Goal: Task Accomplishment & Management: Manage account settings

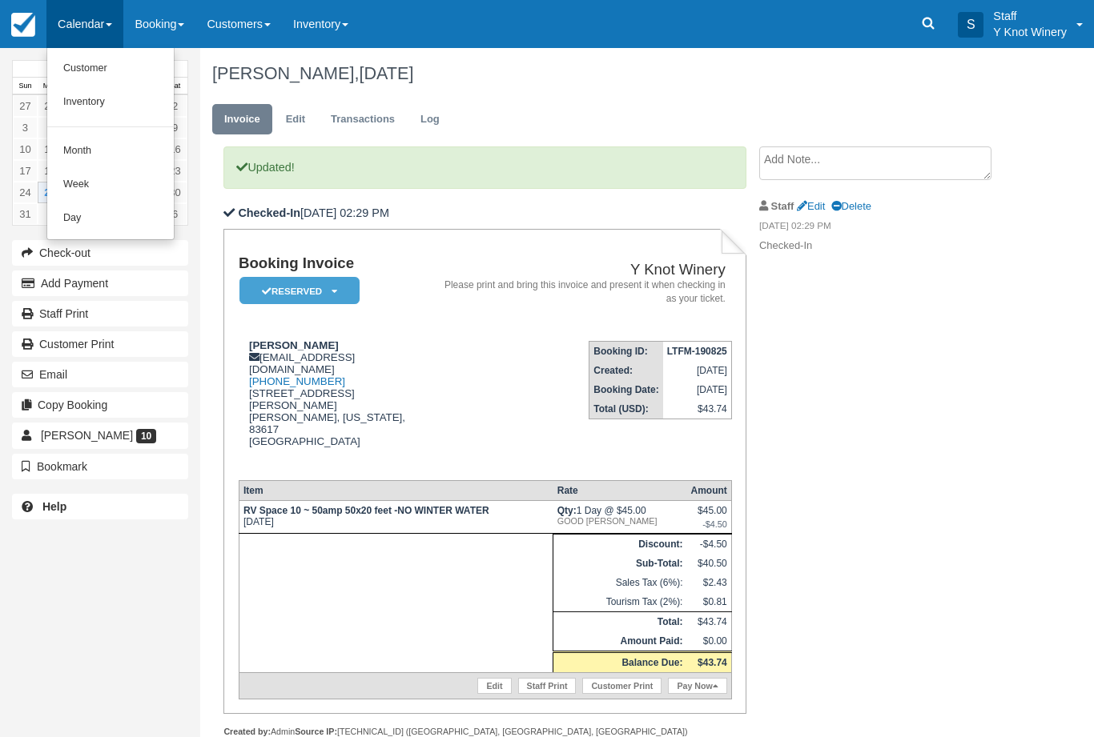
click at [97, 68] on link "Customer" at bounding box center [110, 69] width 127 height 34
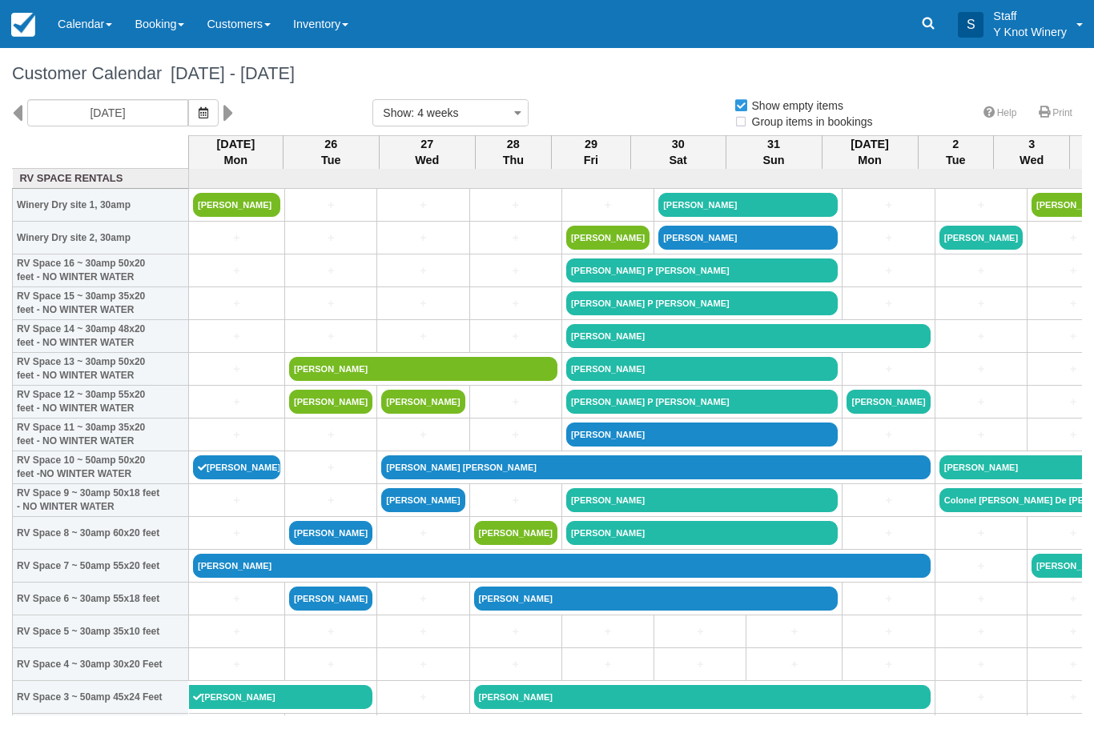
select select
click at [199, 110] on icon "button" at bounding box center [204, 112] width 10 height 11
select select
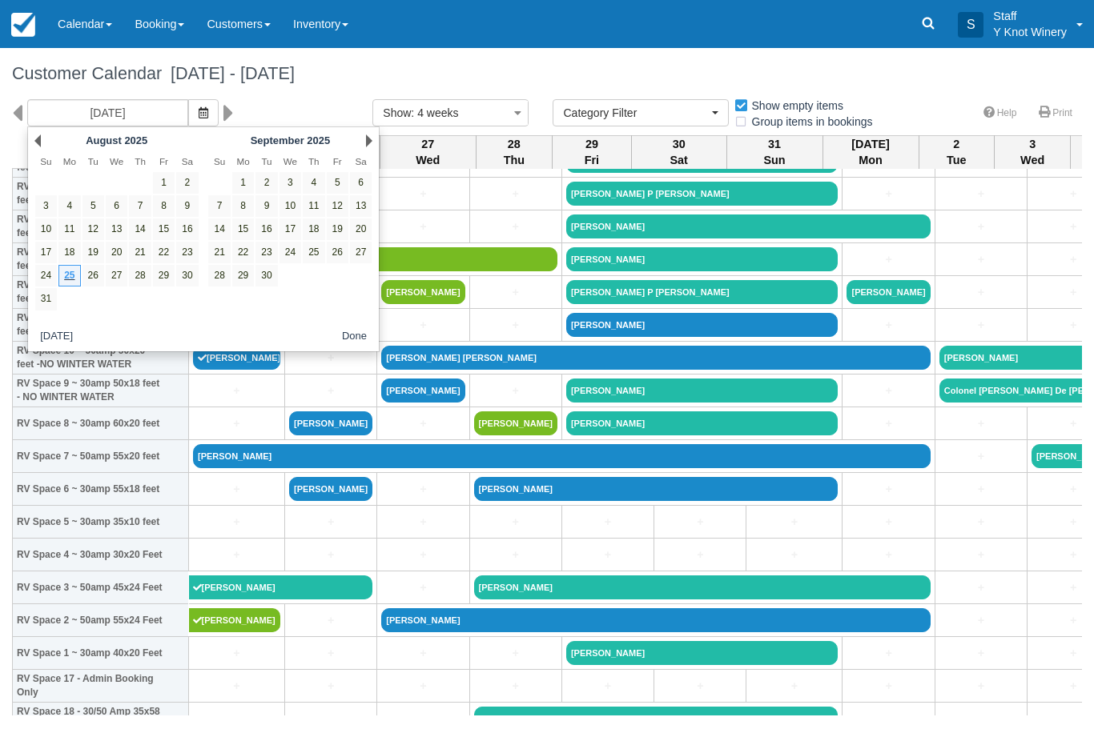
scroll to position [110, 0]
click at [123, 274] on link "27" at bounding box center [117, 276] width 22 height 22
type input "08/27/25"
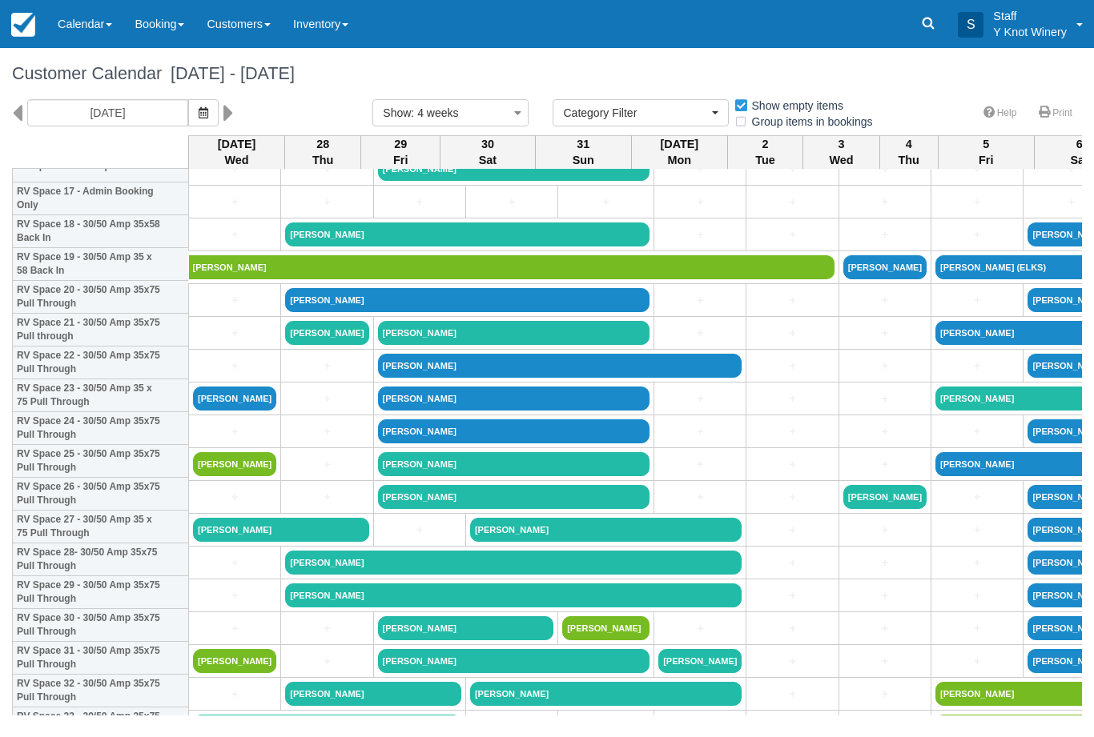
scroll to position [597, 0]
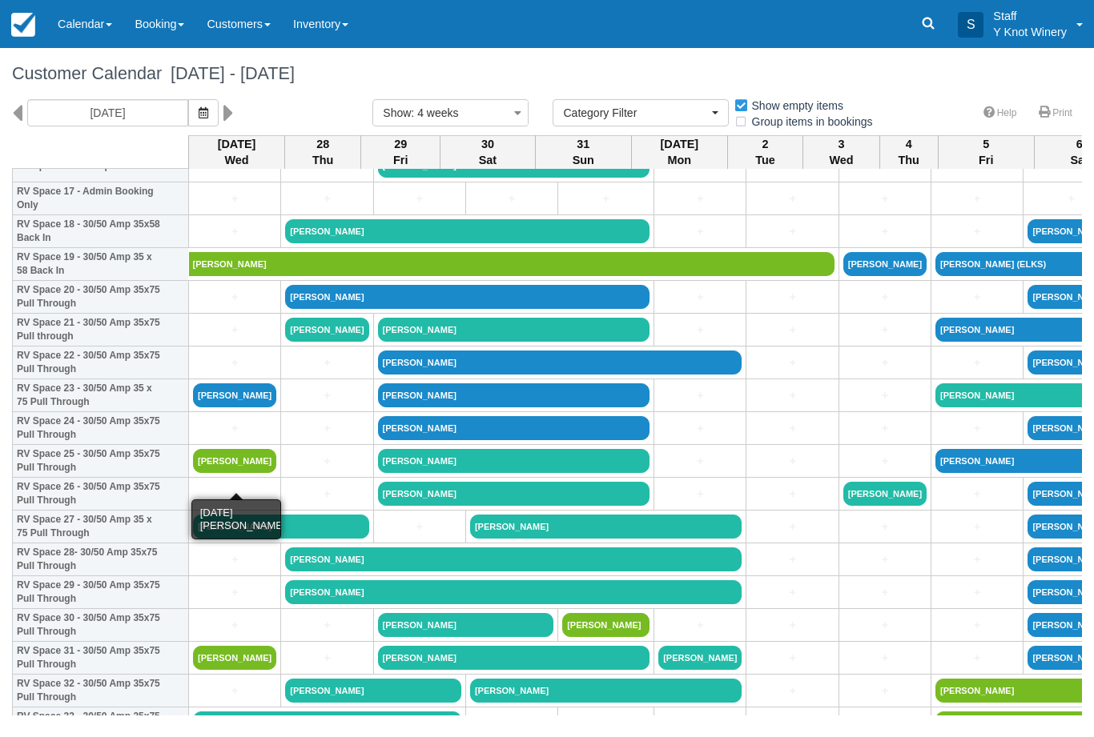
click at [253, 473] on link "[PERSON_NAME]" at bounding box center [234, 461] width 83 height 24
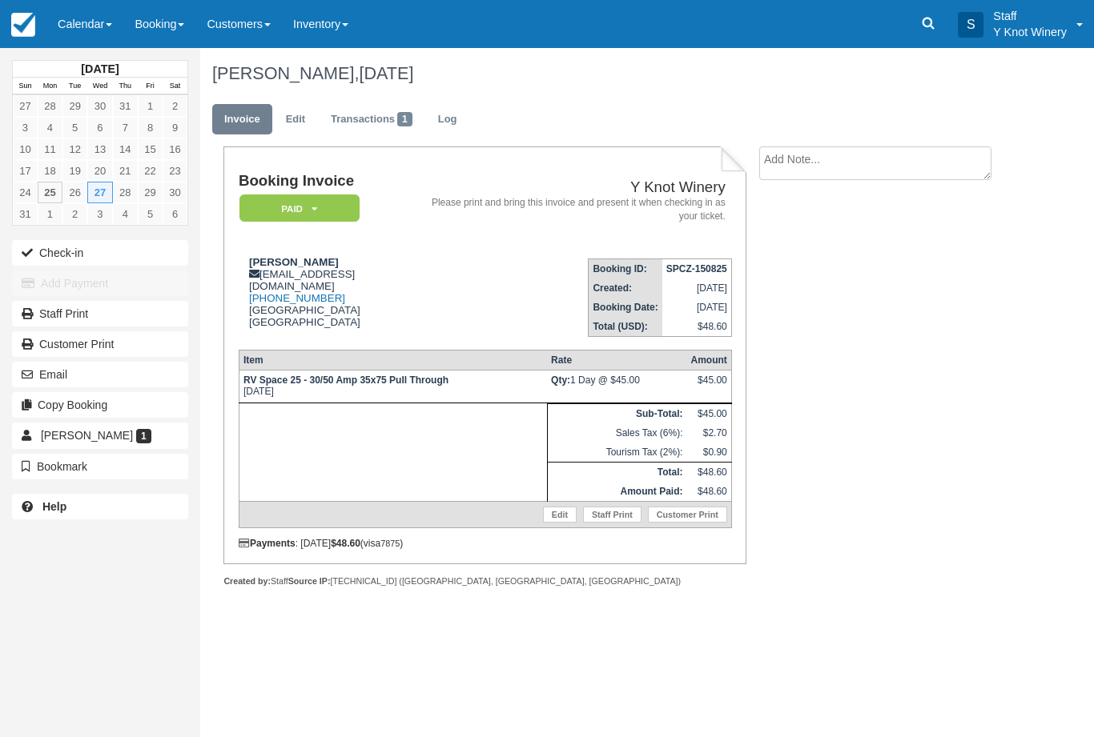
click at [554, 523] on link "Edit" at bounding box center [560, 515] width 34 height 16
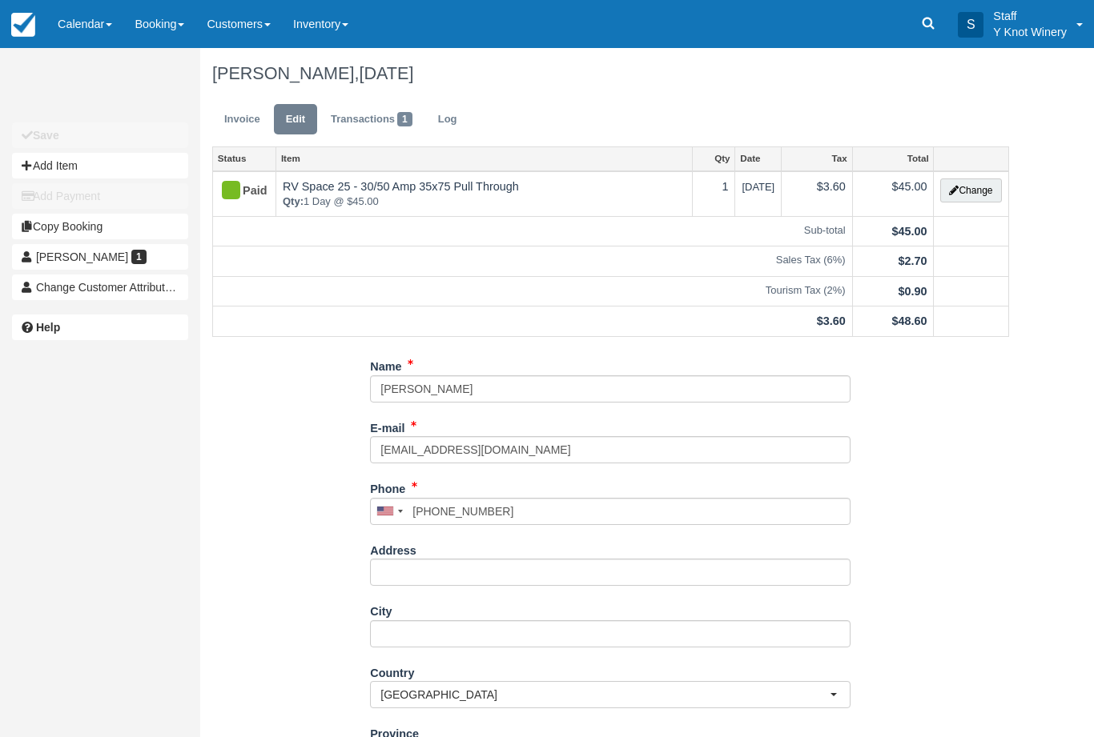
click at [970, 190] on button "Change" at bounding box center [970, 191] width 61 height 24
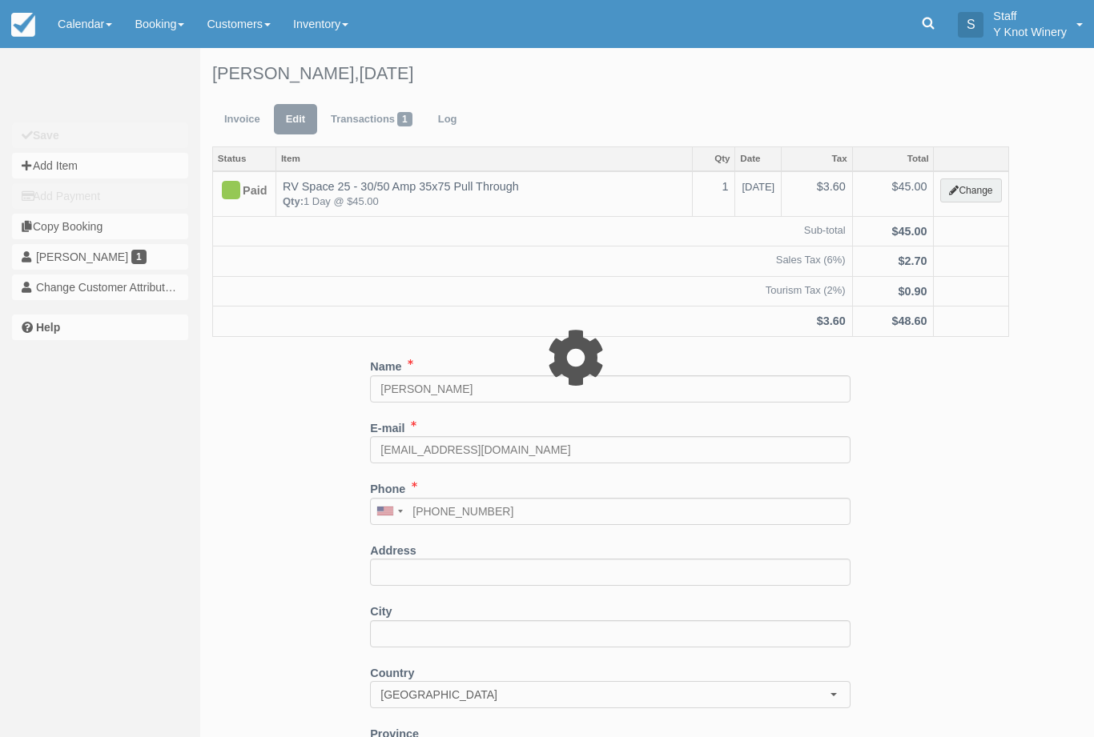
type input "45.00"
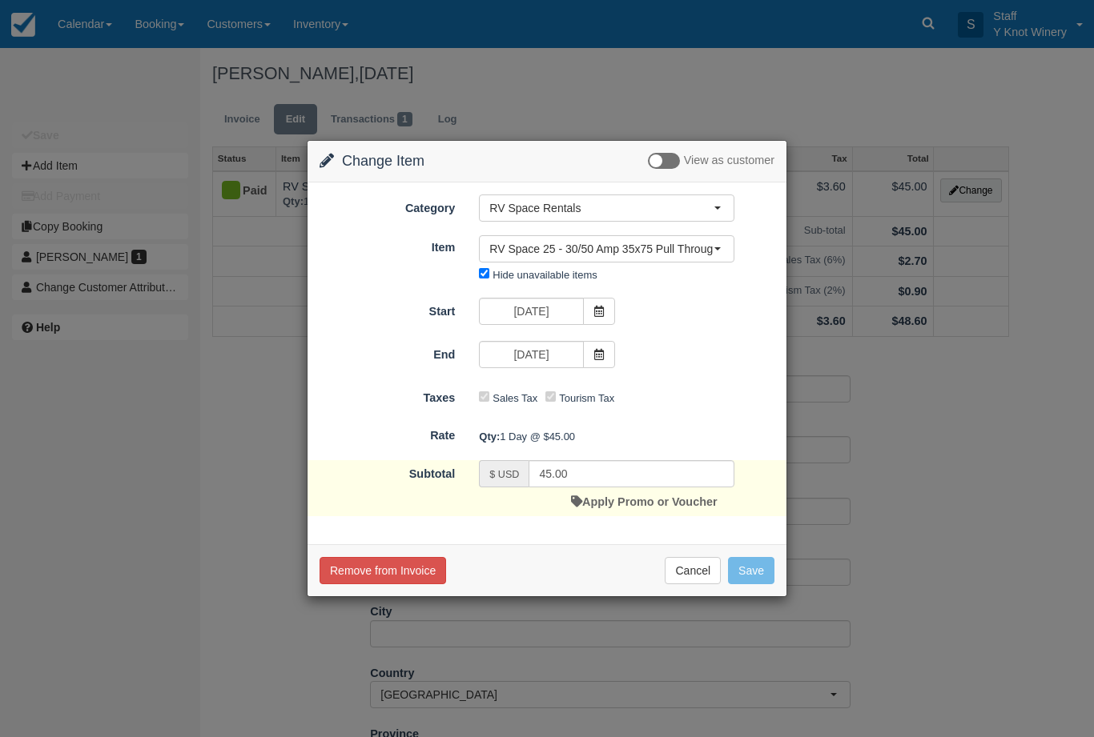
click at [596, 307] on icon at bounding box center [598, 311] width 11 height 11
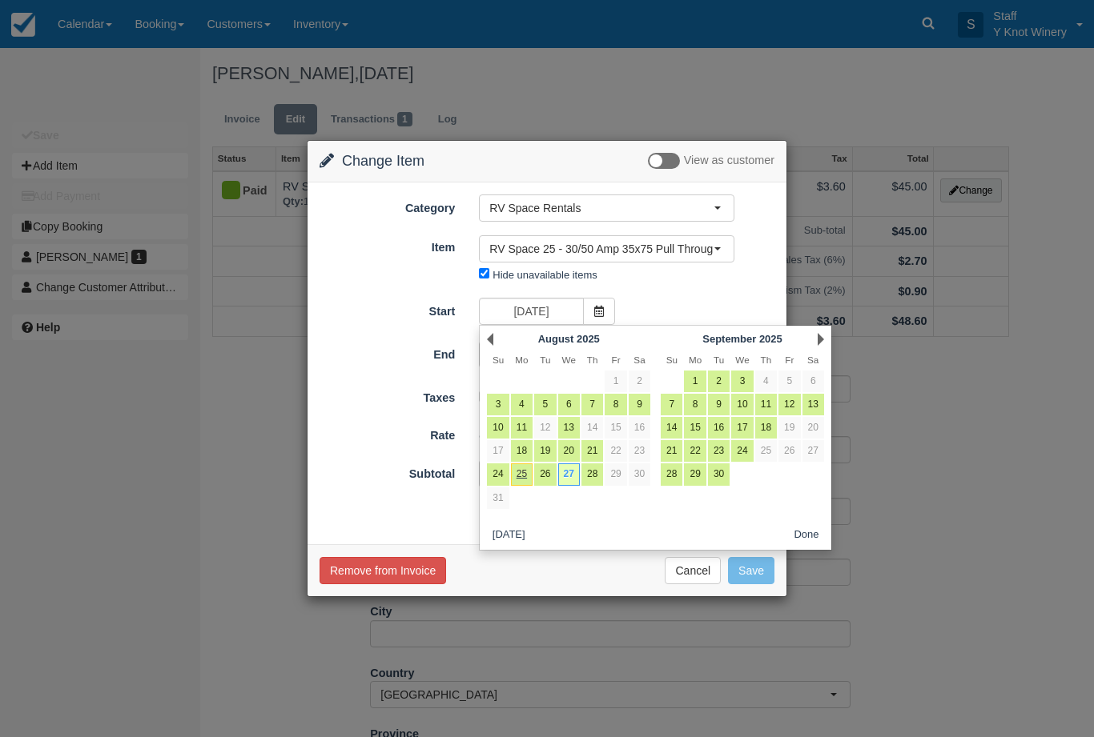
click at [592, 471] on link "28" at bounding box center [592, 475] width 22 height 22
type input "08/28/25"
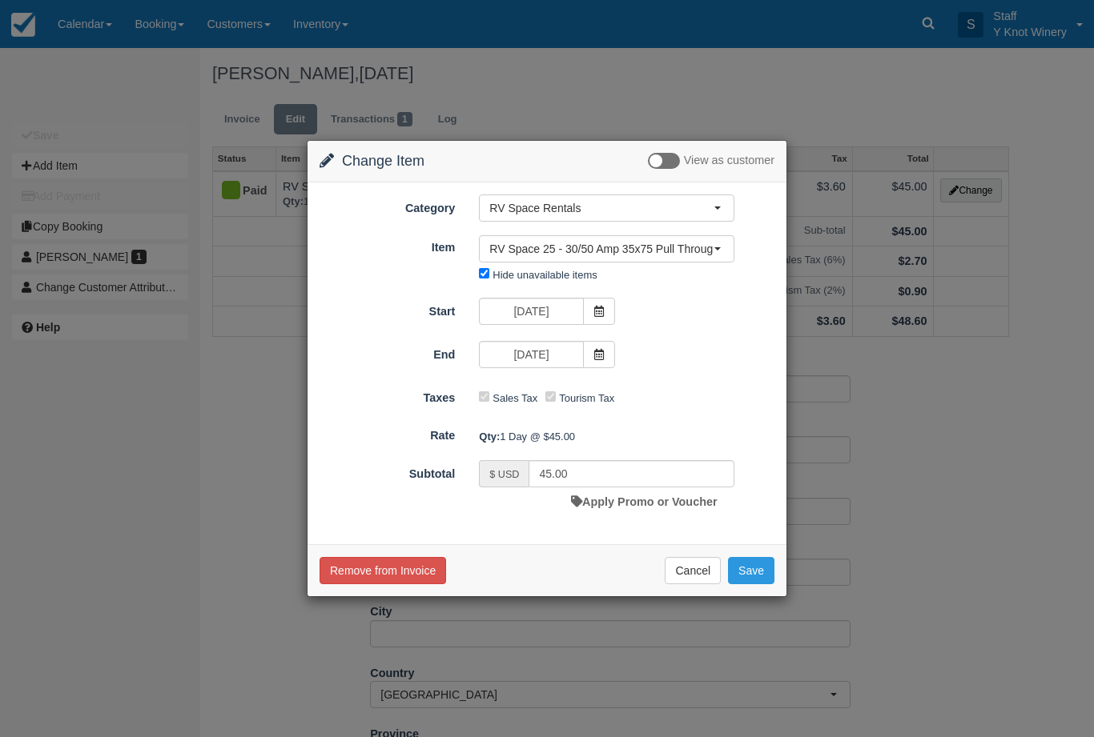
click at [753, 565] on button "Save" at bounding box center [751, 570] width 46 height 27
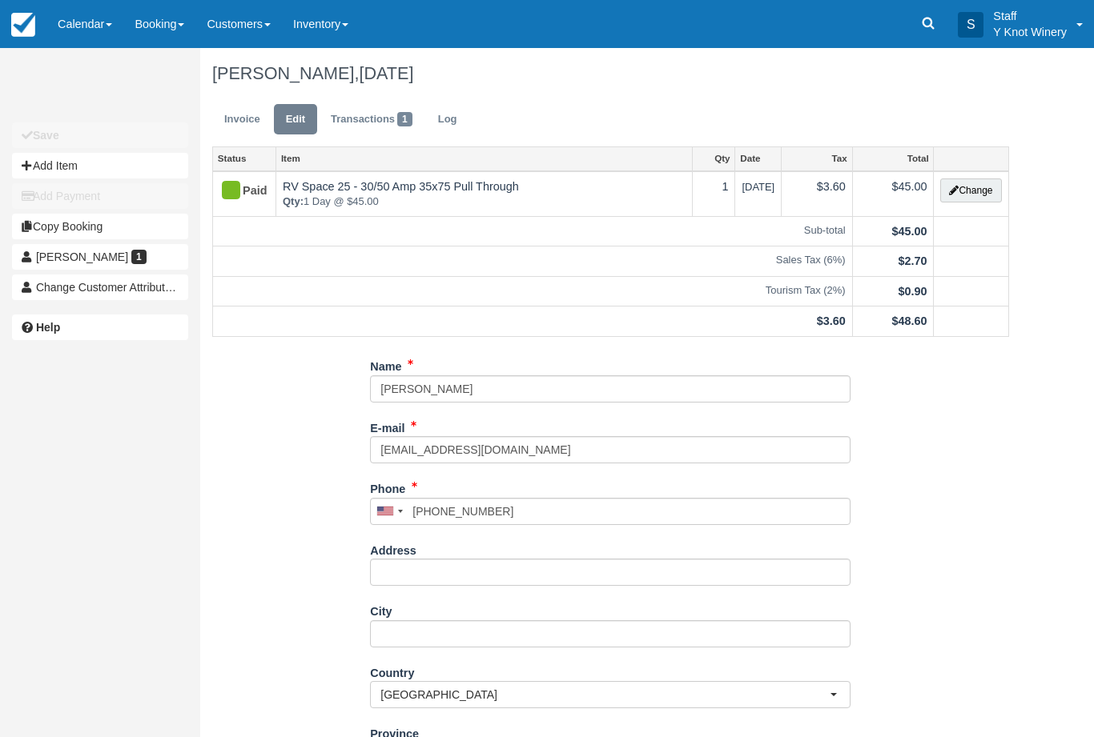
click at [92, 26] on link "Calendar" at bounding box center [84, 24] width 77 height 48
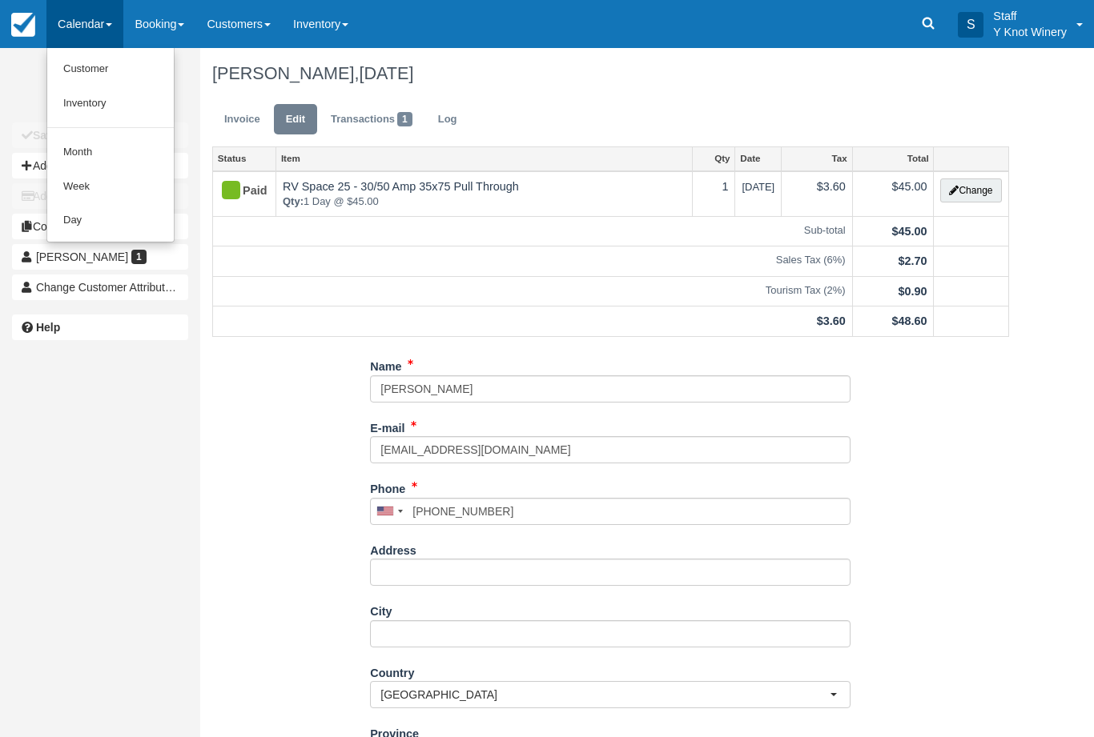
click at [101, 75] on link "Customer" at bounding box center [110, 69] width 127 height 34
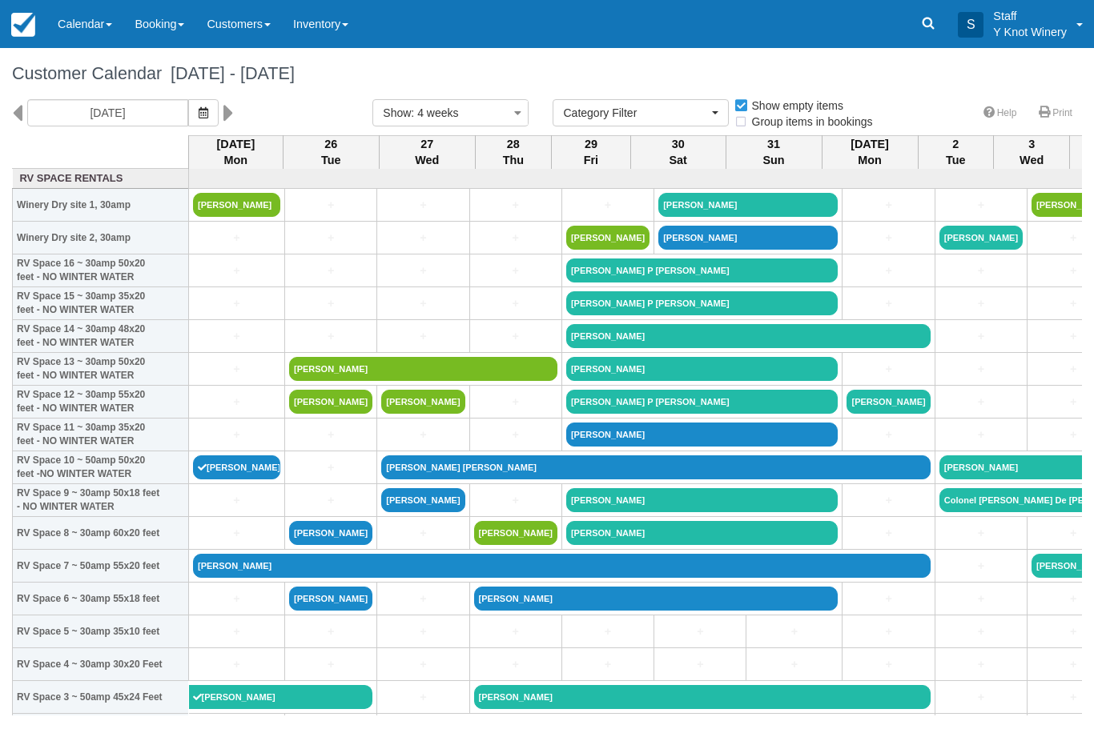
select select
click at [199, 118] on icon "button" at bounding box center [204, 112] width 10 height 11
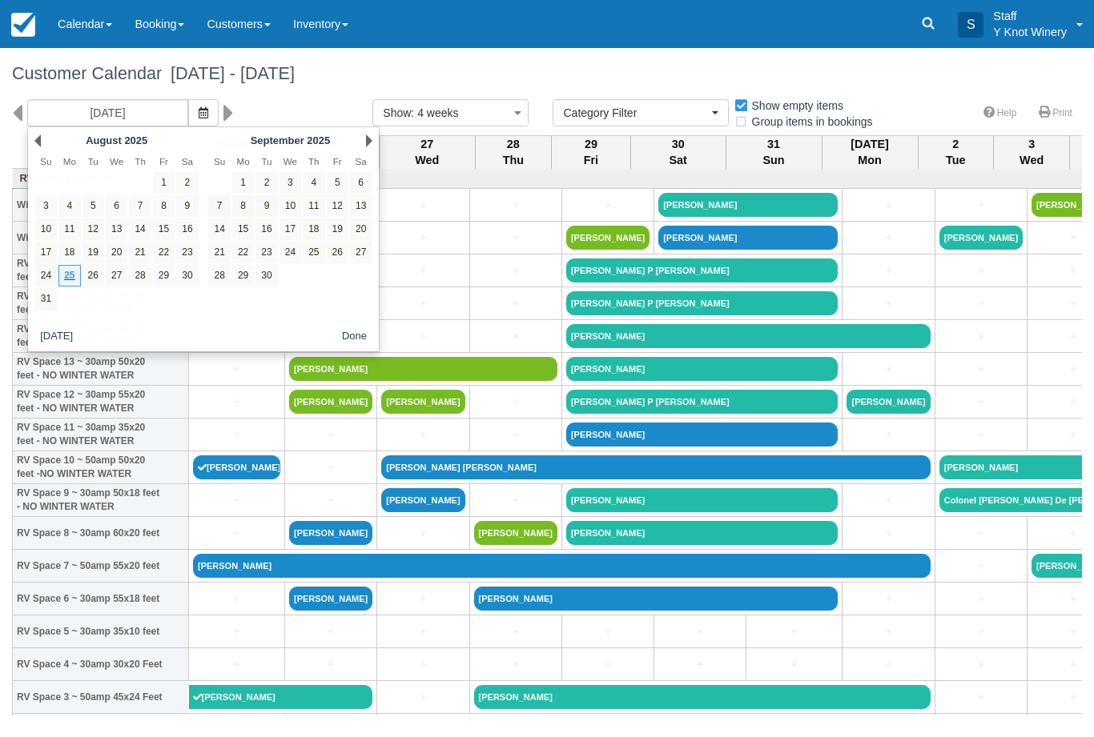
click at [188, 102] on button "button" at bounding box center [203, 112] width 30 height 27
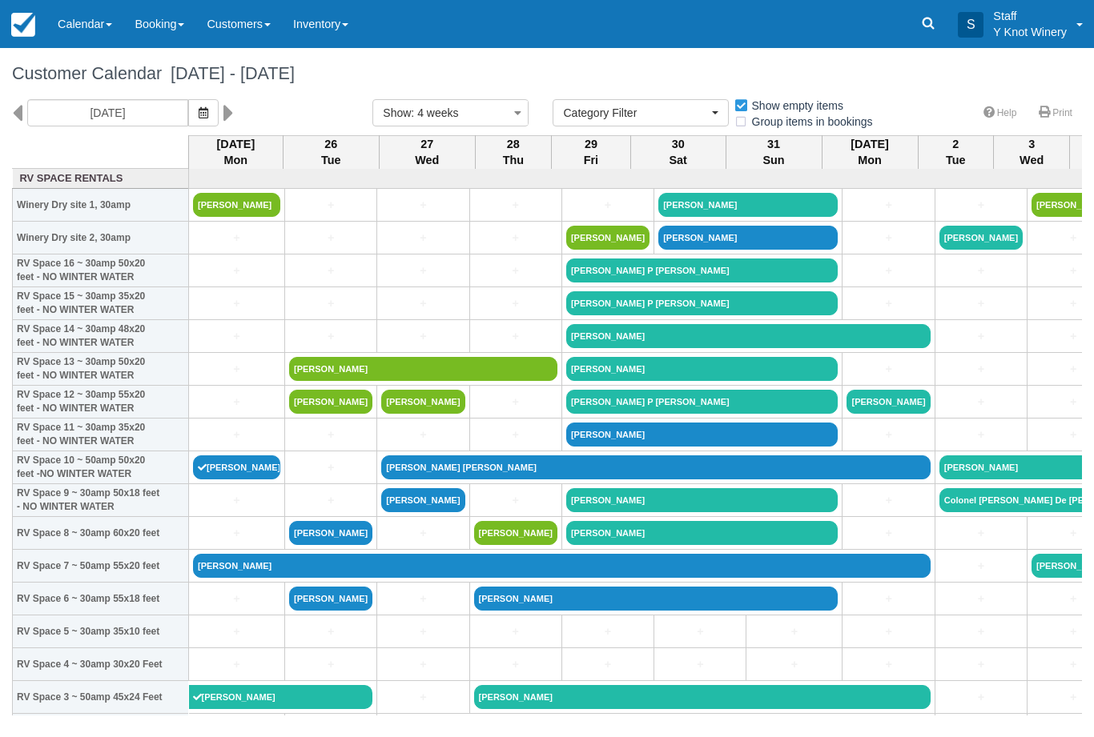
click at [199, 113] on icon "button" at bounding box center [204, 112] width 10 height 11
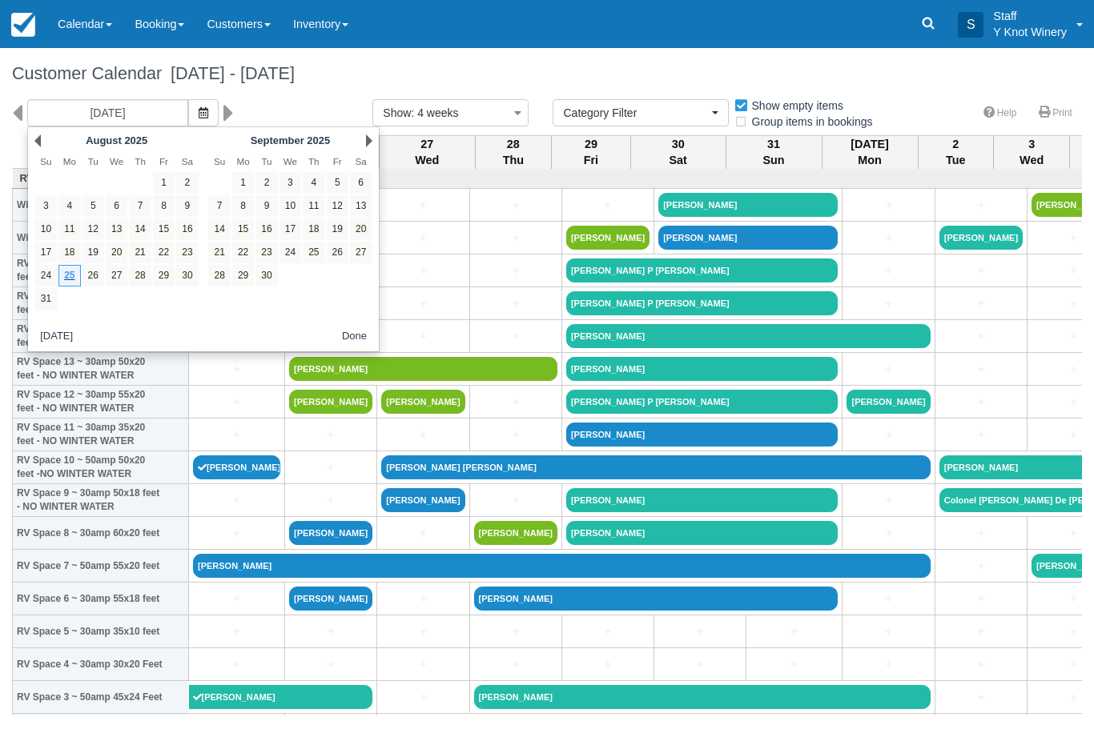
click at [294, 179] on link "3" at bounding box center [290, 183] width 22 height 22
type input "[DATE]"
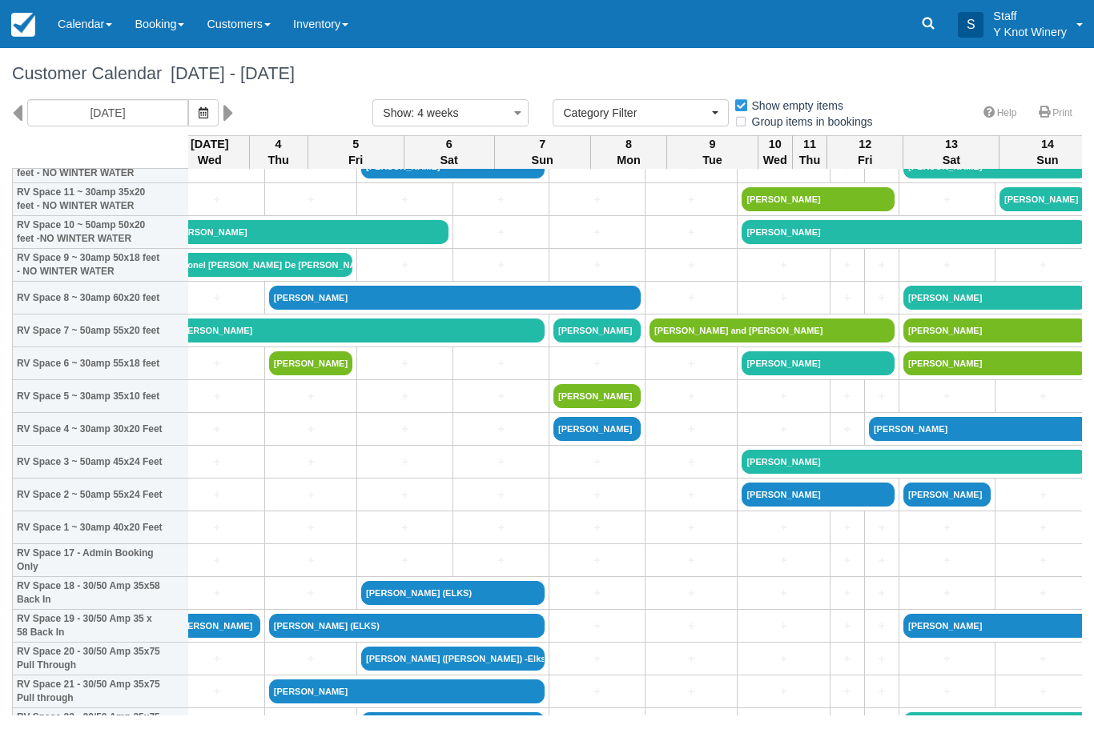
scroll to position [235, 18]
click at [201, 504] on link "+" at bounding box center [218, 495] width 86 height 17
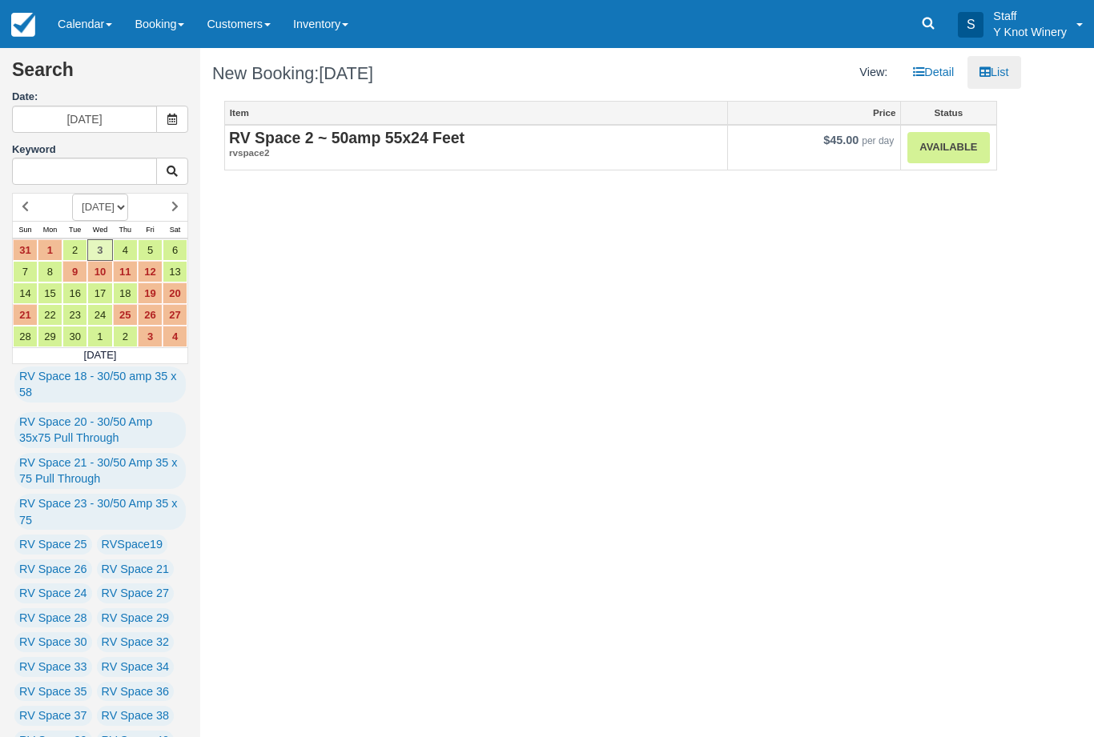
click at [938, 148] on link "Available" at bounding box center [948, 147] width 82 height 31
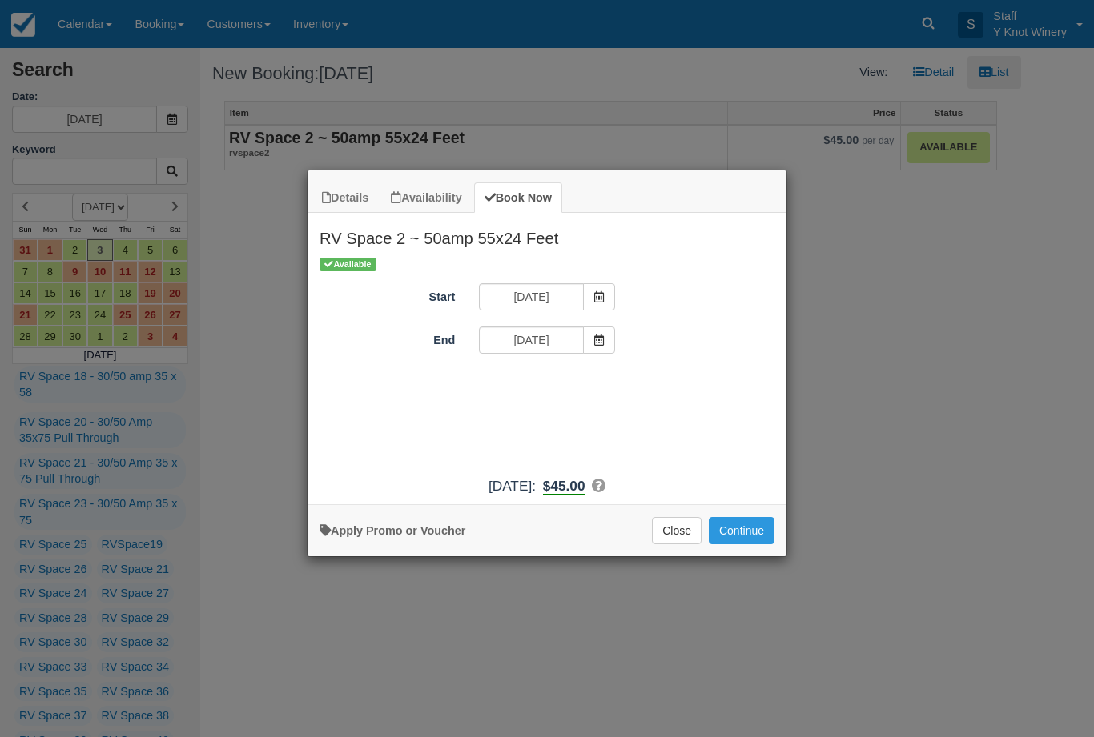
click at [597, 343] on icon "Item Modal" at bounding box center [598, 340] width 11 height 11
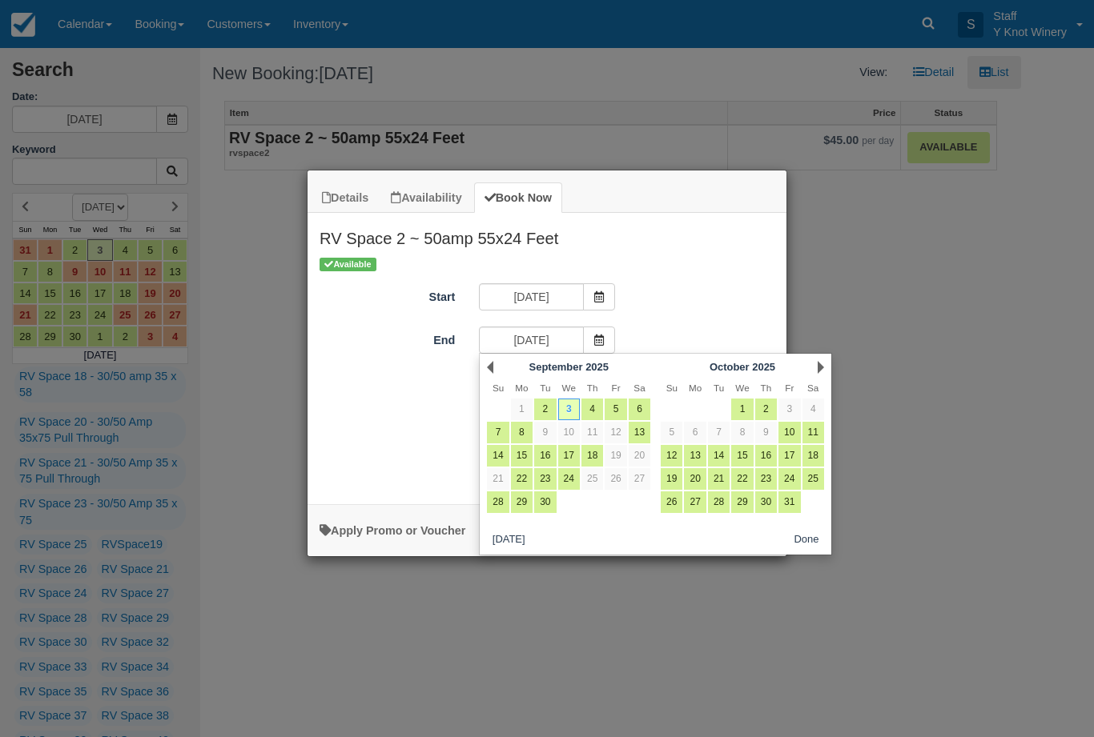
click at [582, 409] on link "4" at bounding box center [592, 410] width 22 height 22
type input "[DATE]"
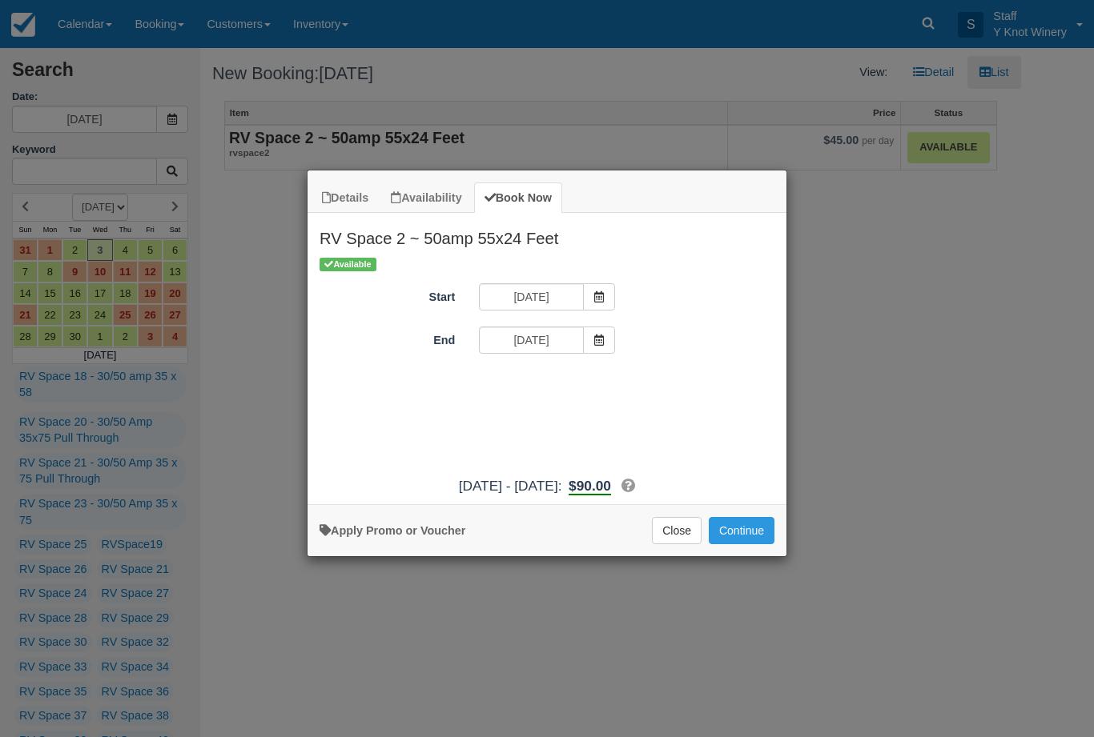
click at [740, 537] on button "Continue" at bounding box center [742, 530] width 66 height 27
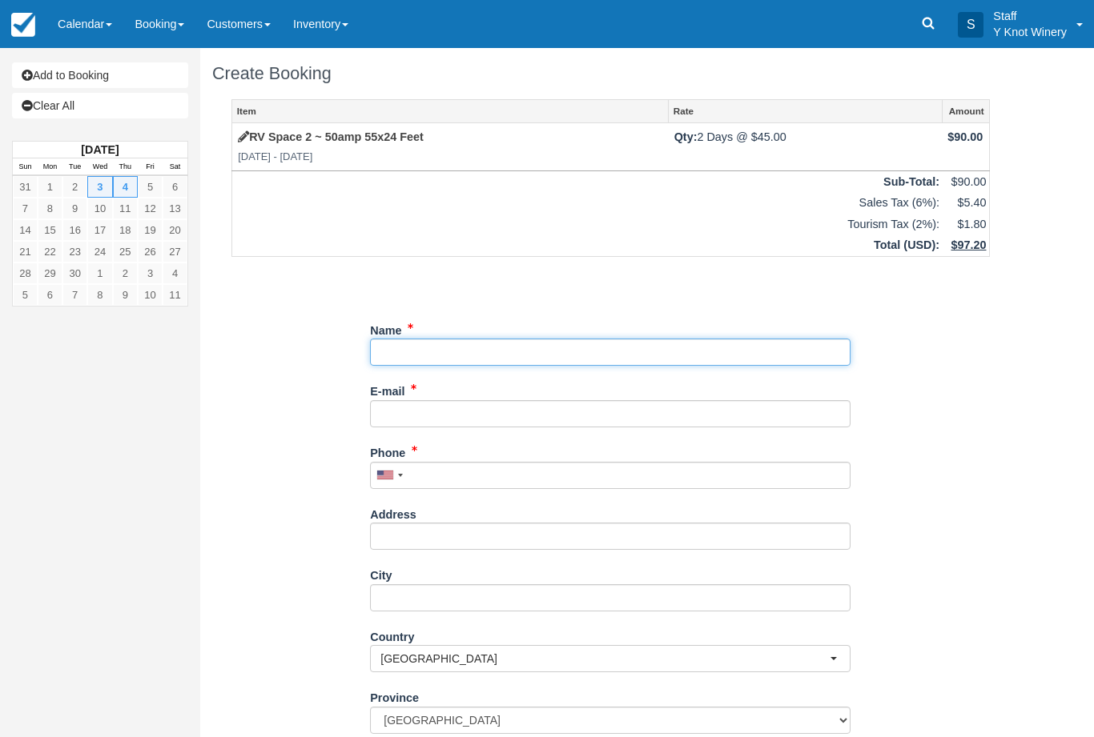
click at [416, 354] on input "Name" at bounding box center [610, 352] width 480 height 27
type input "[PERSON_NAME]"
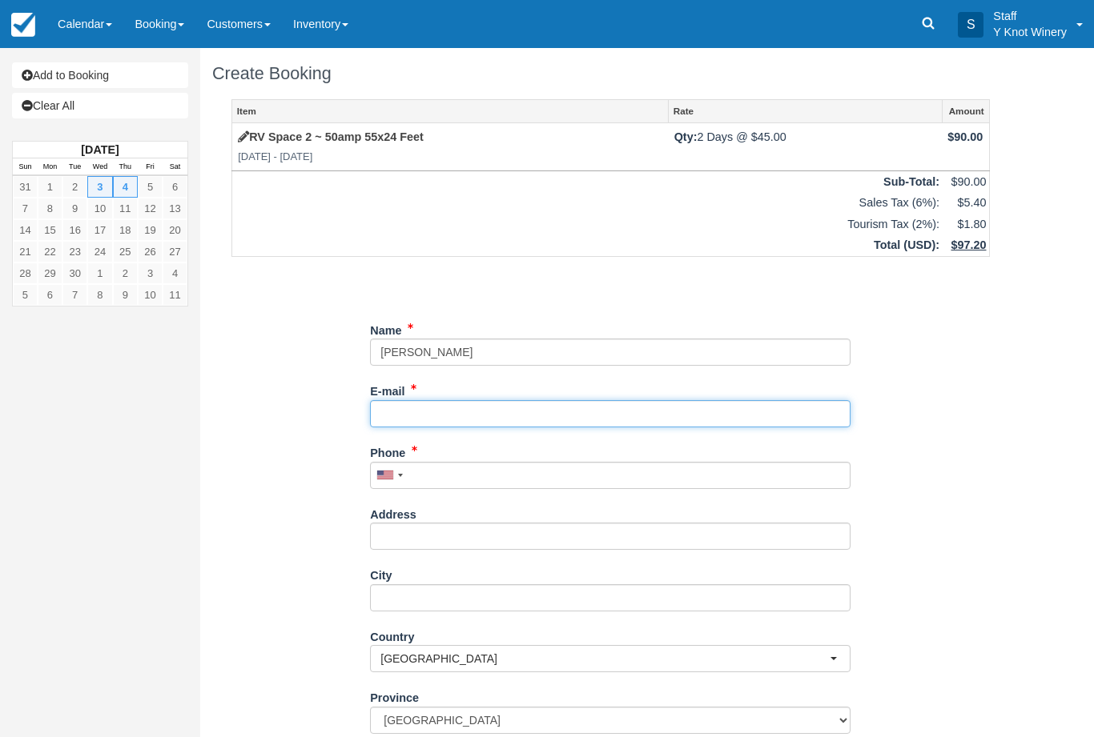
click at [420, 417] on input "E-mail" at bounding box center [610, 413] width 480 height 27
type input "shelly.rowell@idahopizzacompany.com"
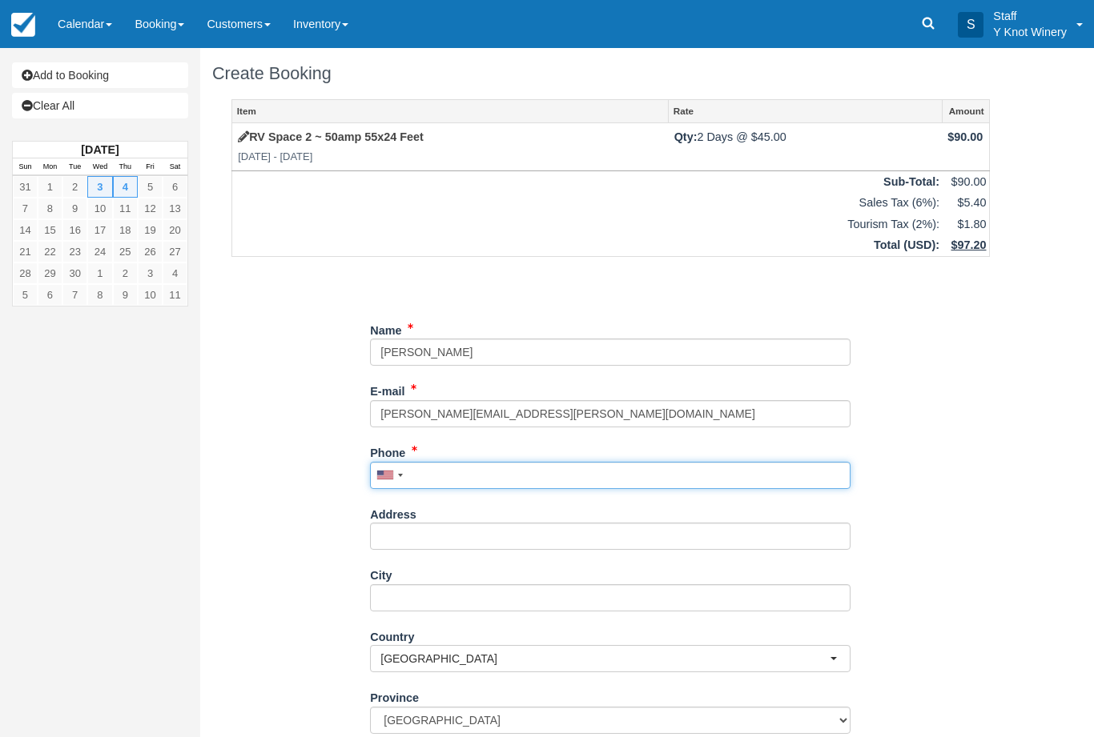
click at [432, 469] on input "Phone" at bounding box center [610, 475] width 480 height 27
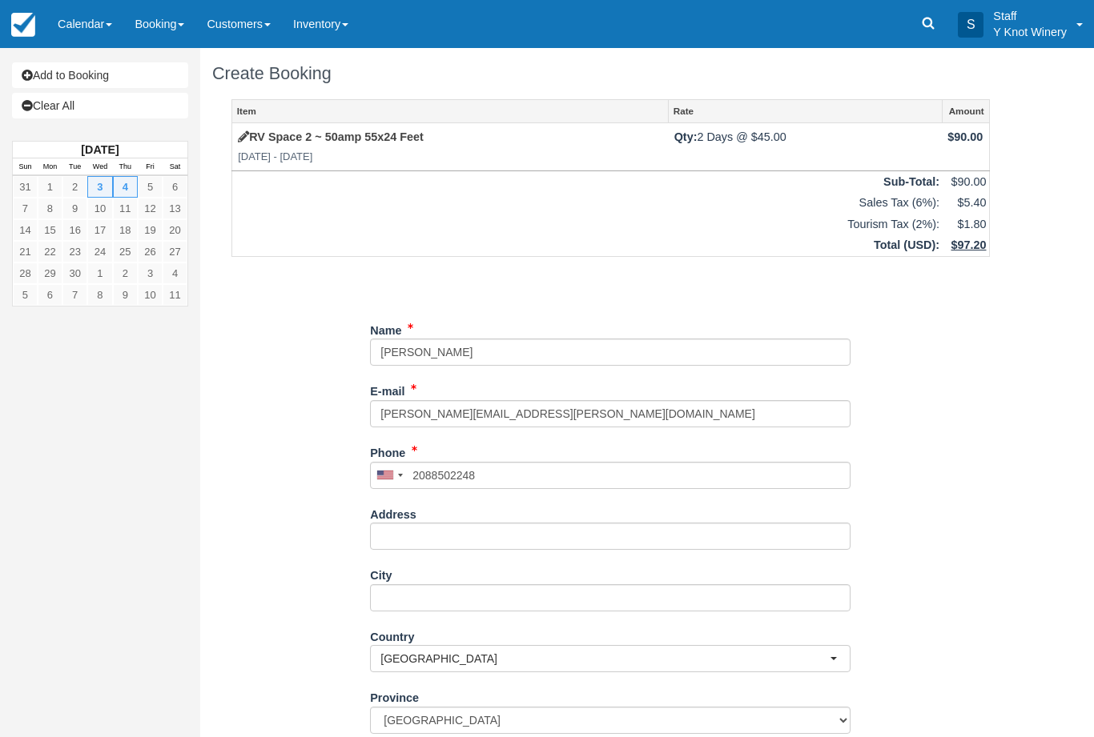
type input "+12088502248"
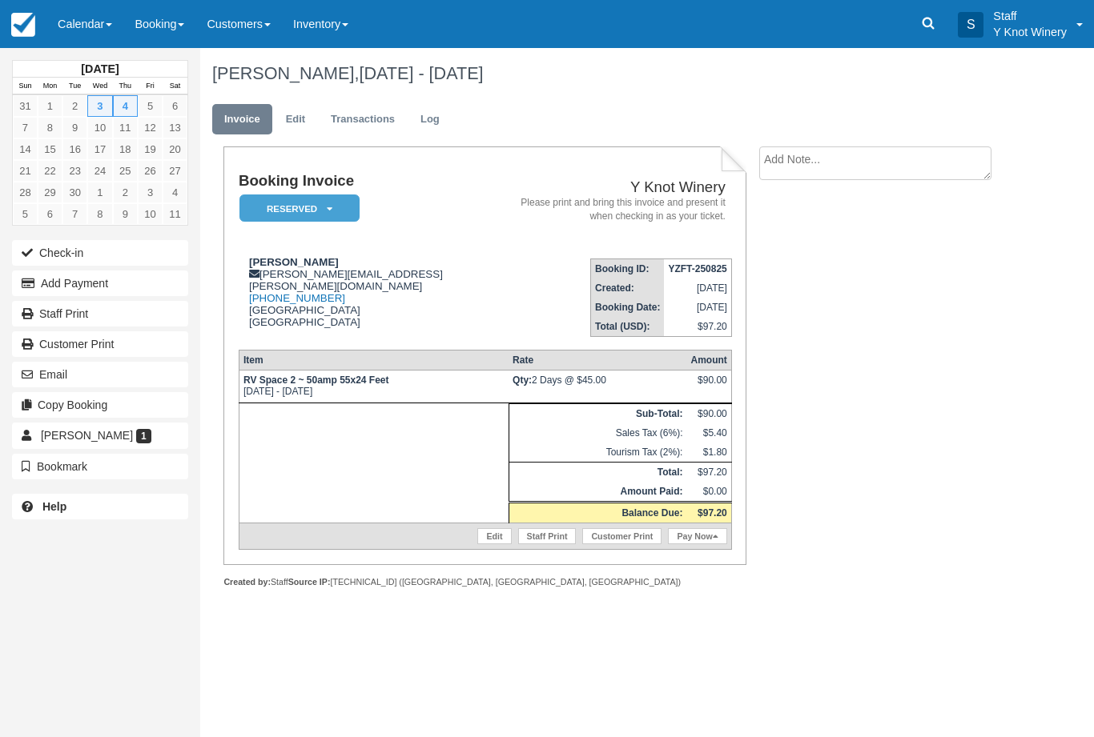
click at [85, 23] on link "Calendar" at bounding box center [84, 24] width 77 height 48
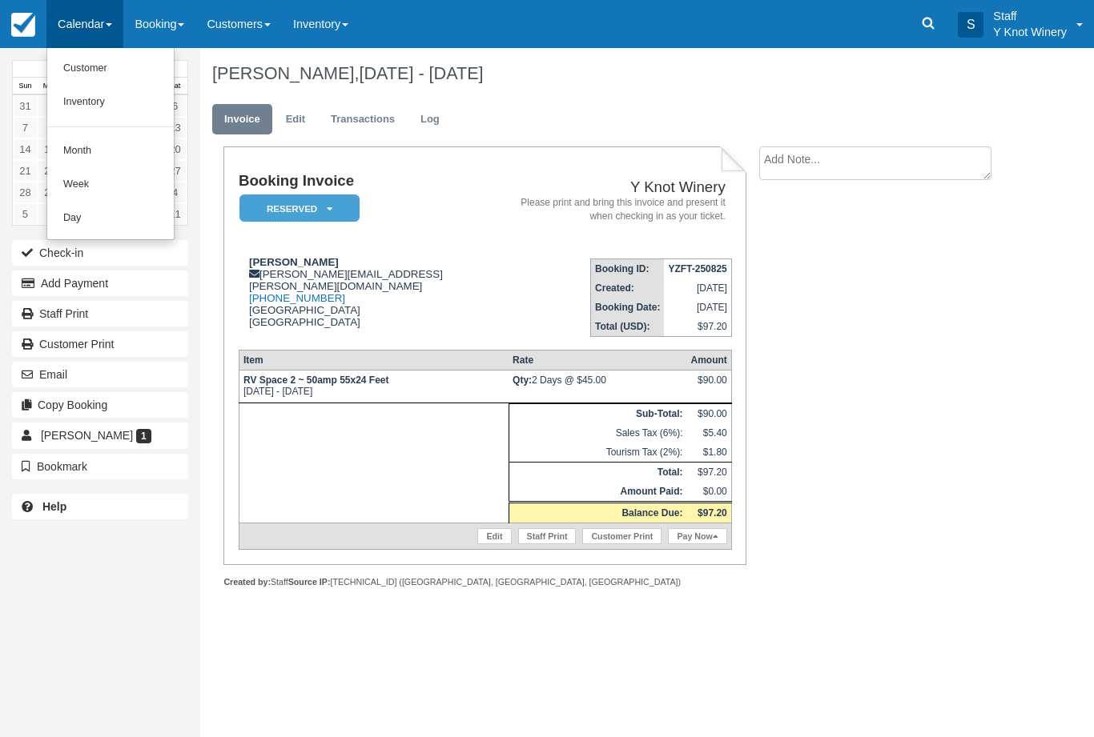
click at [82, 68] on link "Customer" at bounding box center [110, 69] width 127 height 34
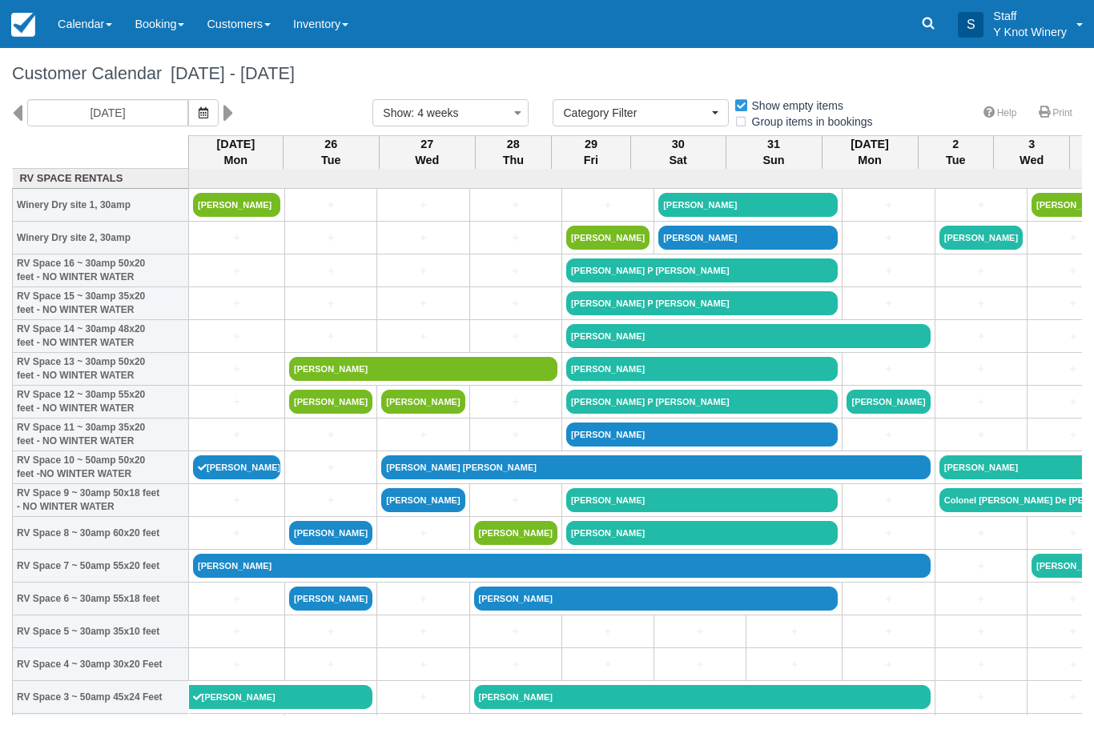
select select
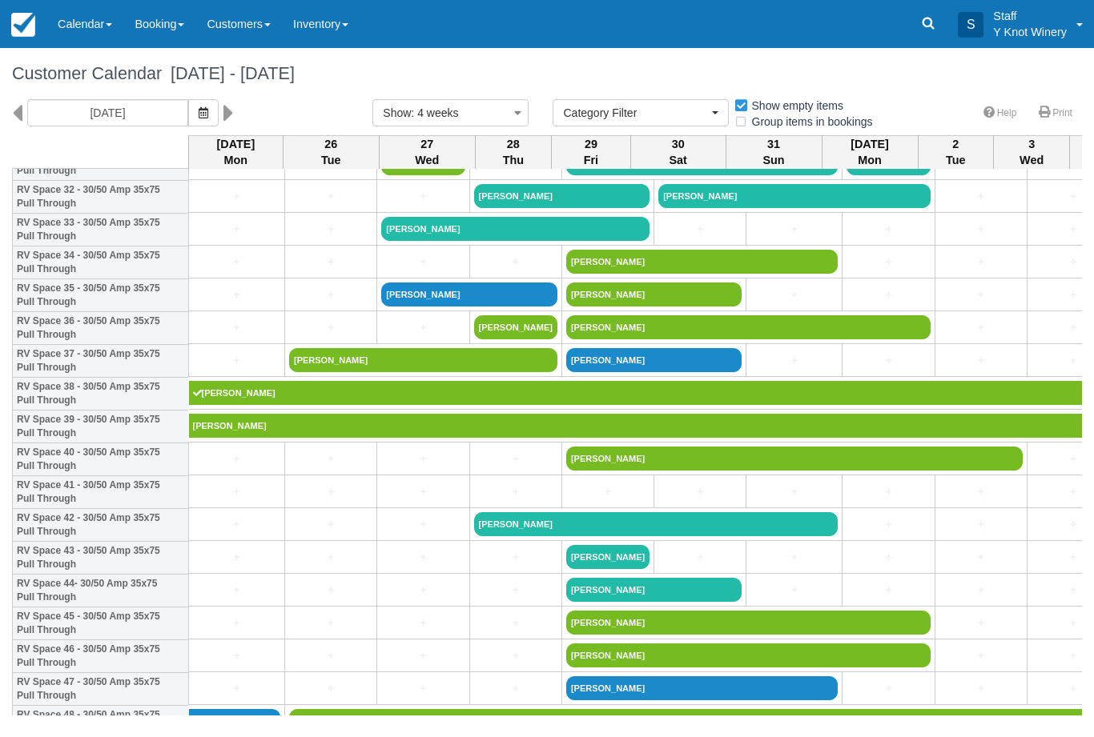
scroll to position [1094, 0]
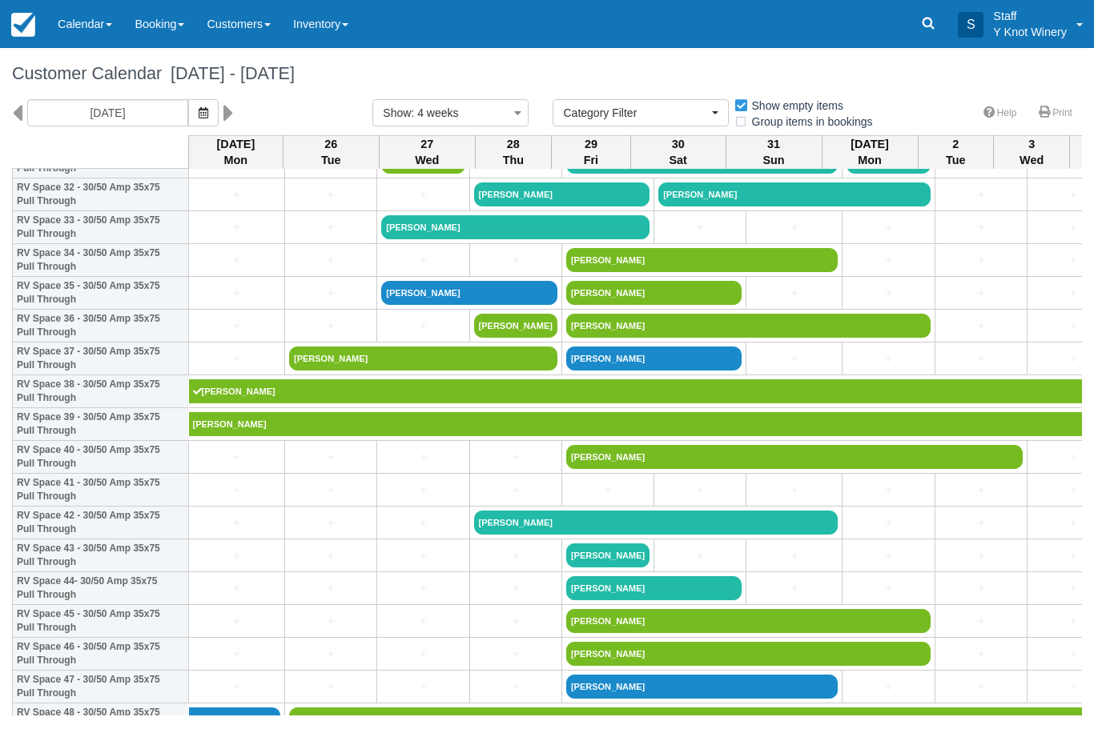
click at [218, 499] on link "+" at bounding box center [236, 490] width 87 height 17
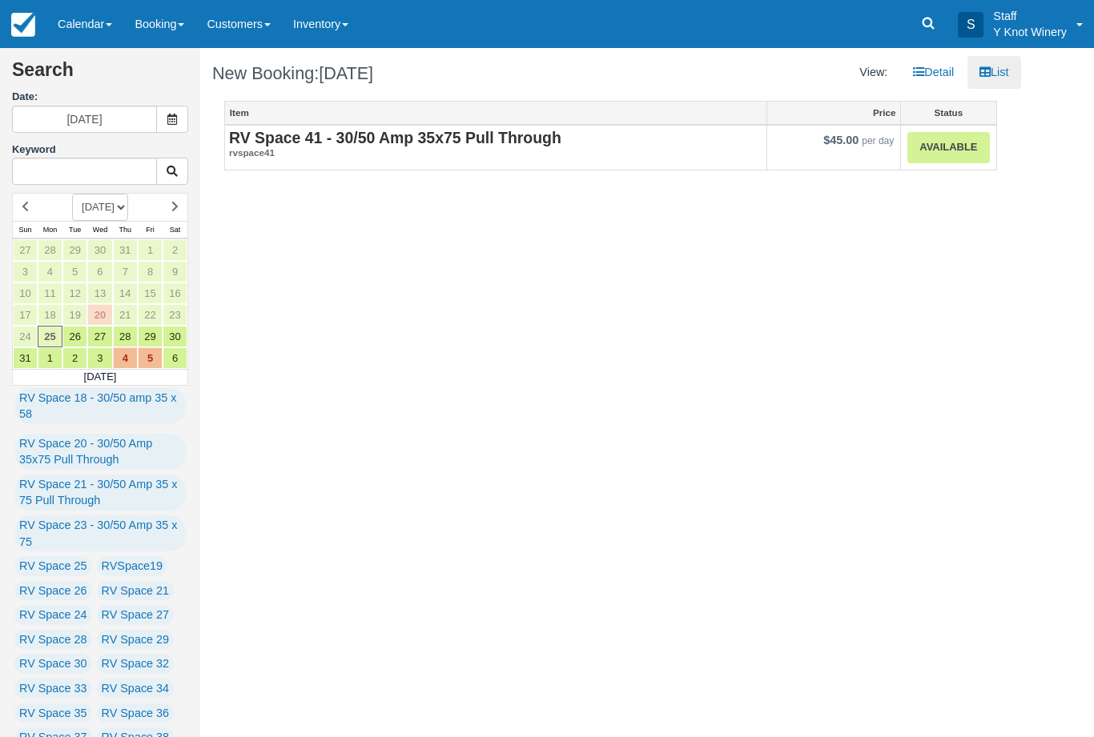
click at [936, 150] on link "Available" at bounding box center [948, 147] width 82 height 31
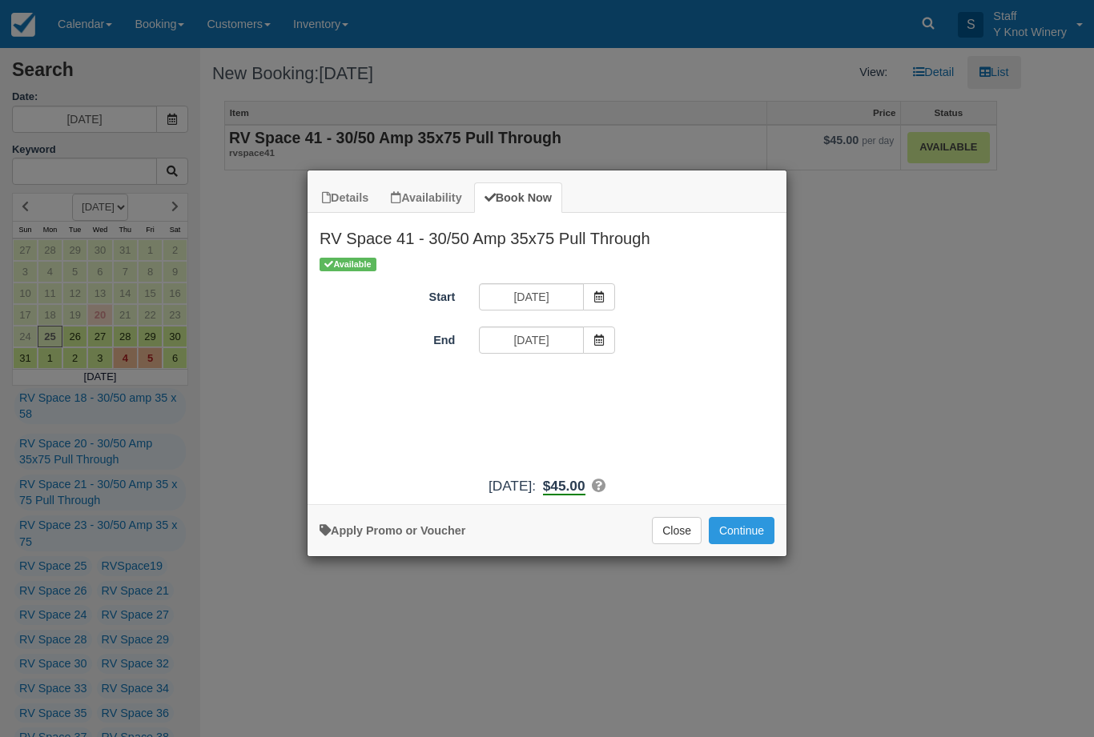
click at [736, 538] on button "Continue" at bounding box center [742, 530] width 66 height 27
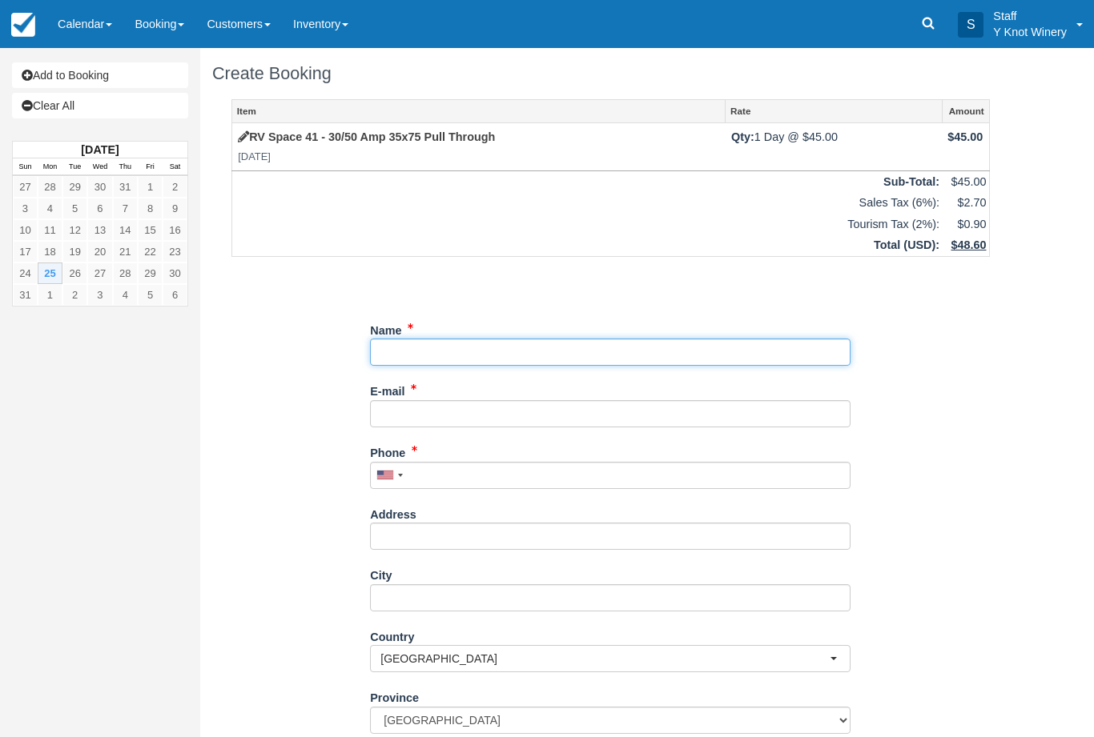
click at [430, 345] on input "Name" at bounding box center [610, 352] width 480 height 27
type input "[PERSON_NAME]"
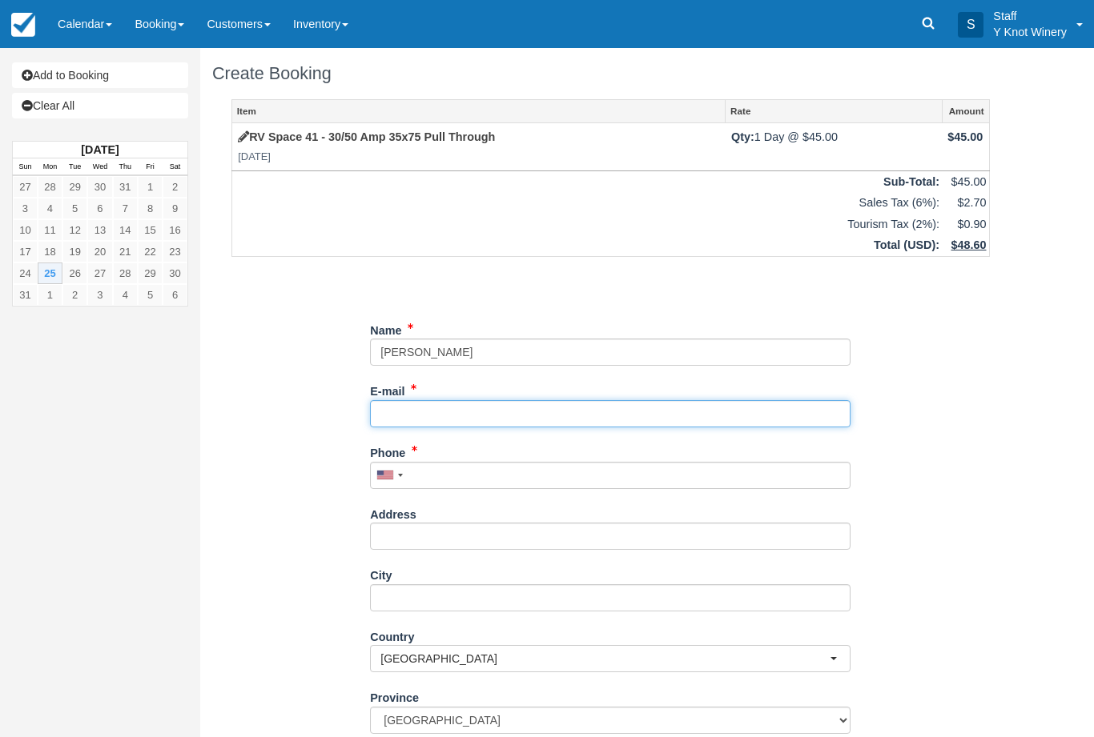
click at [428, 415] on input "E-mail" at bounding box center [610, 413] width 480 height 27
type input "[PERSON_NAME][EMAIL_ADDRESS][DOMAIN_NAME]"
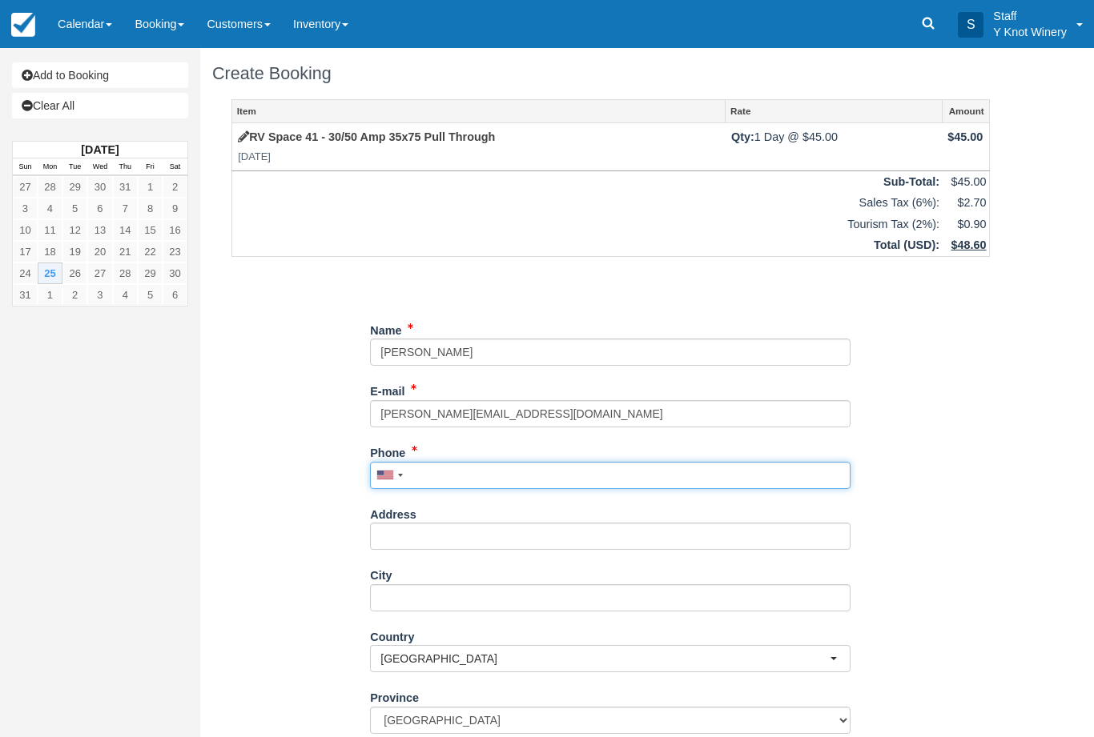
click at [434, 473] on input "Phone" at bounding box center [610, 475] width 480 height 27
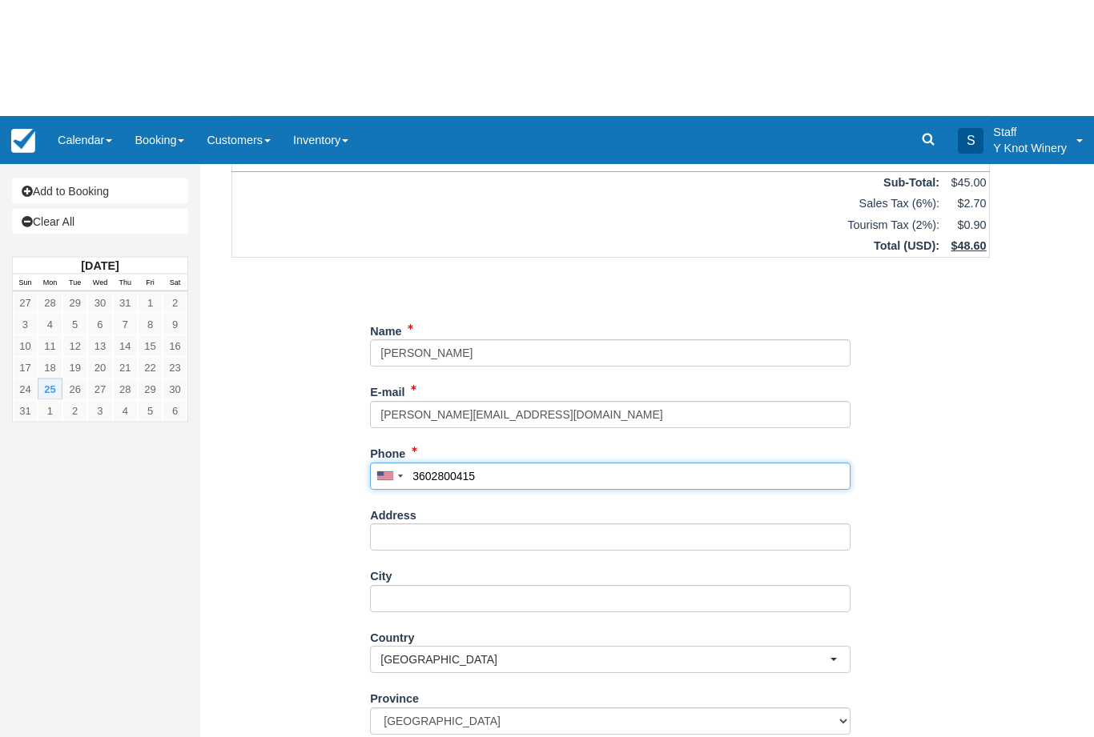
scroll to position [129, 0]
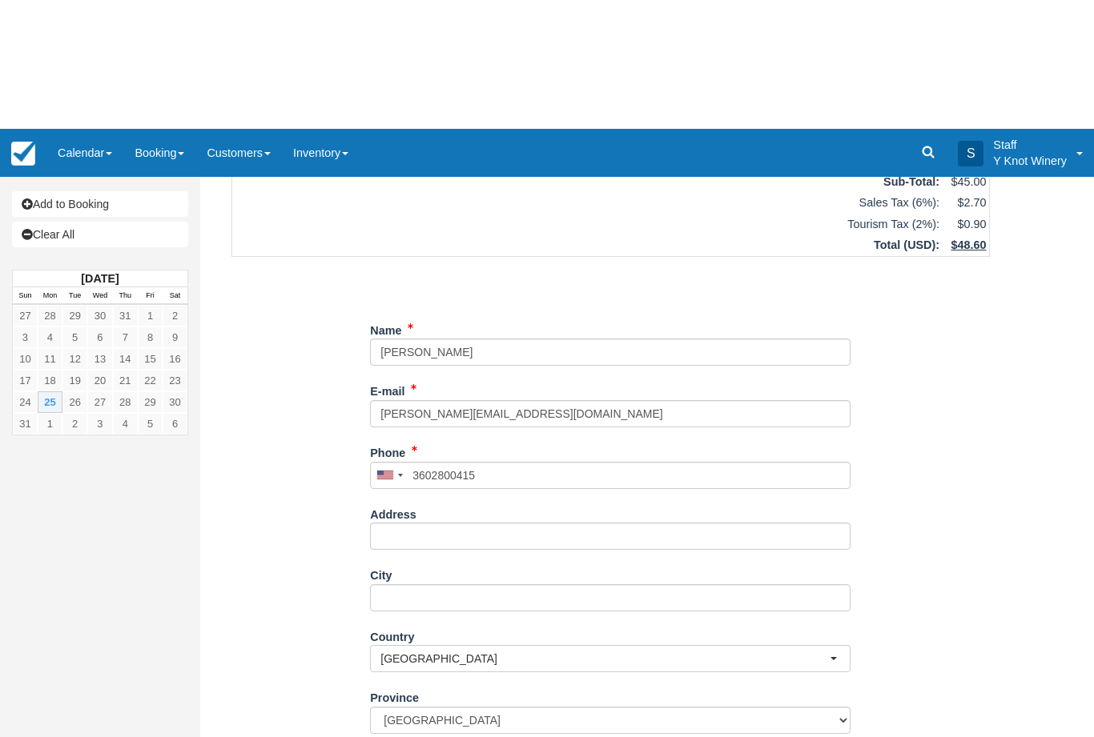
type input "+13602800415"
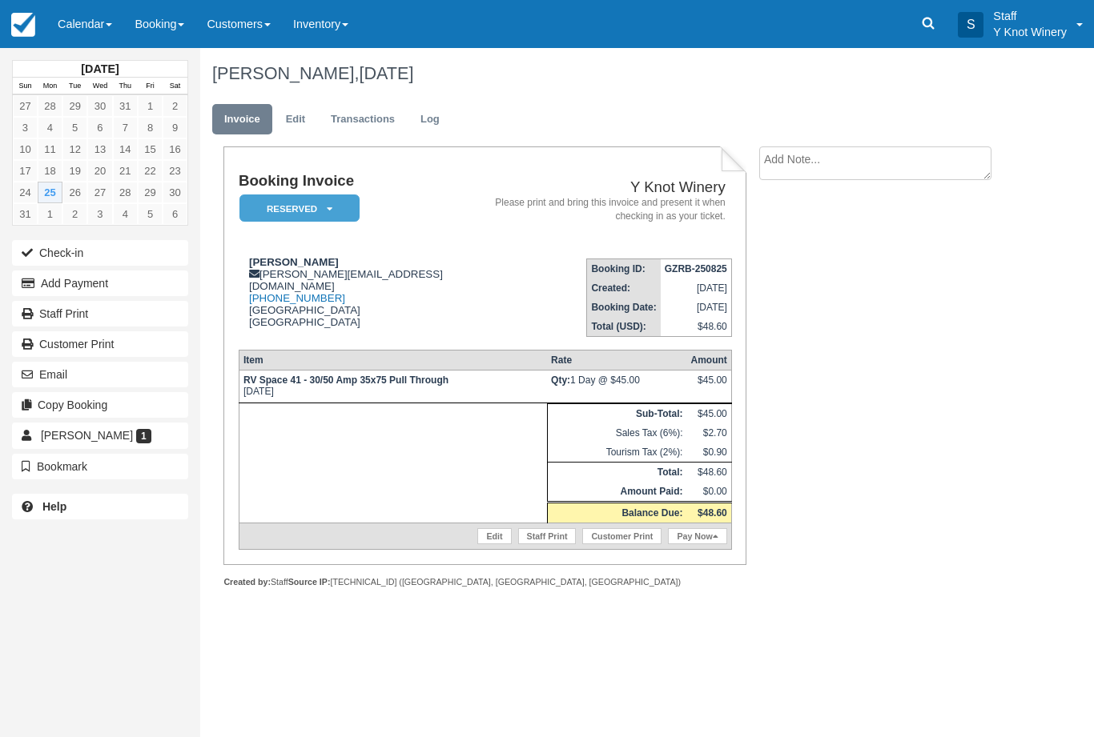
click at [90, 9] on link "Calendar" at bounding box center [84, 24] width 77 height 48
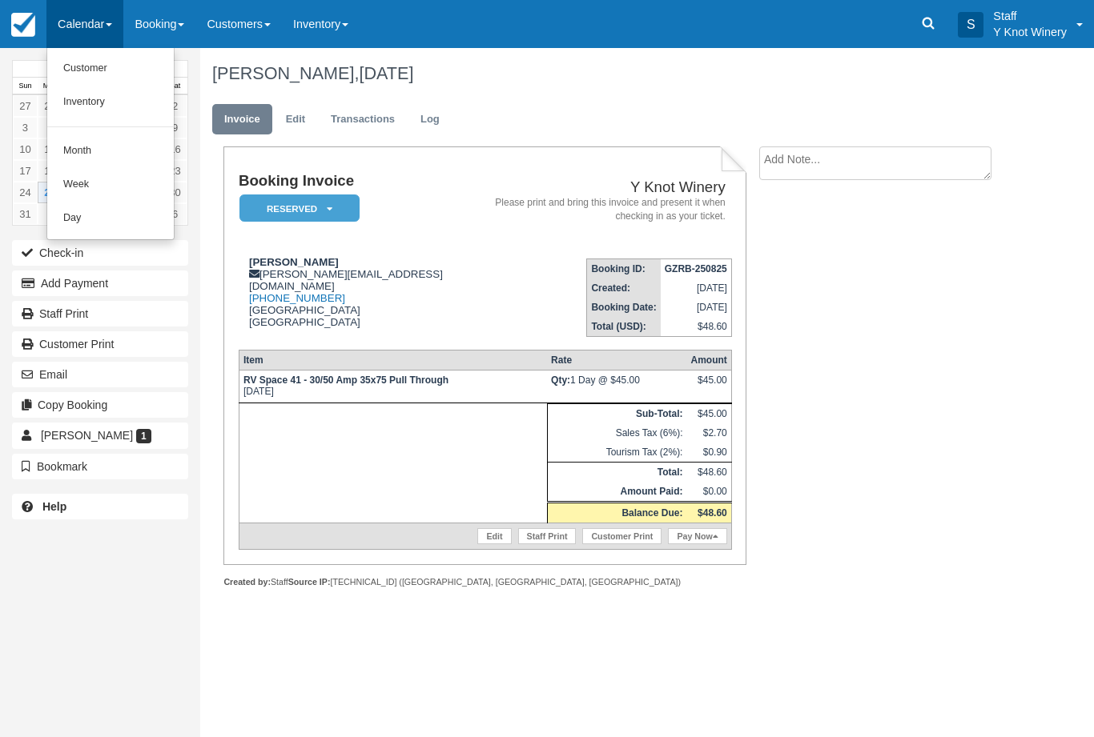
click at [114, 68] on link "Customer" at bounding box center [110, 69] width 127 height 34
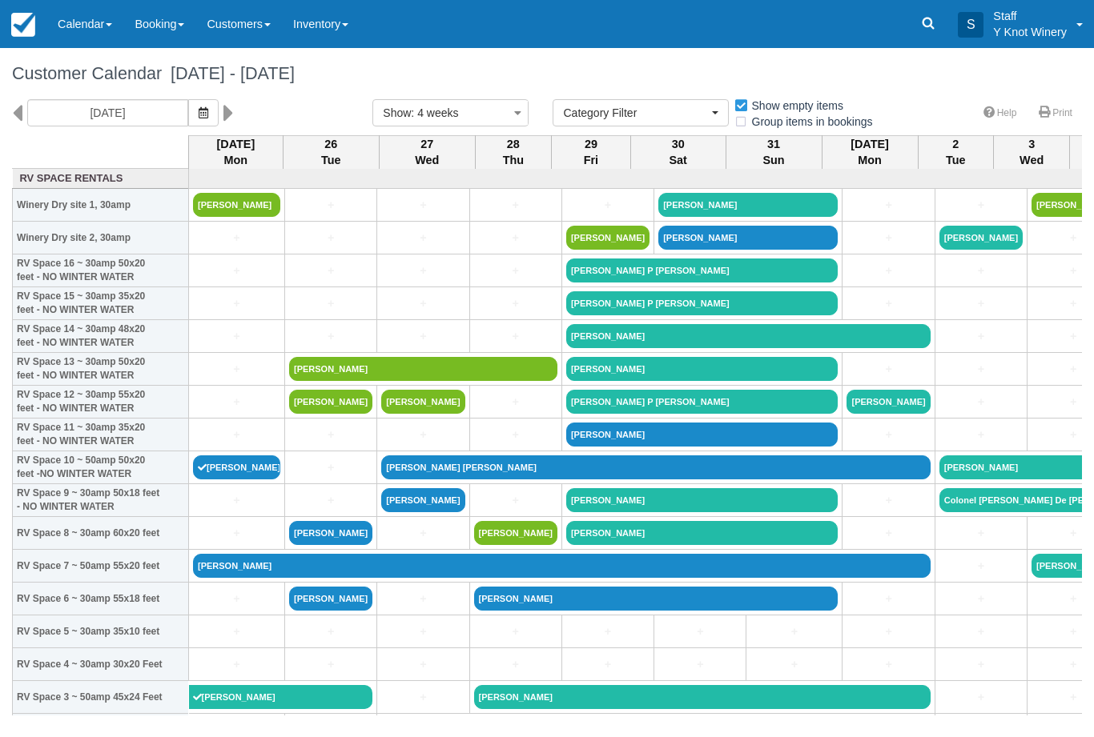
select select
click at [227, 509] on link "+" at bounding box center [236, 500] width 87 height 17
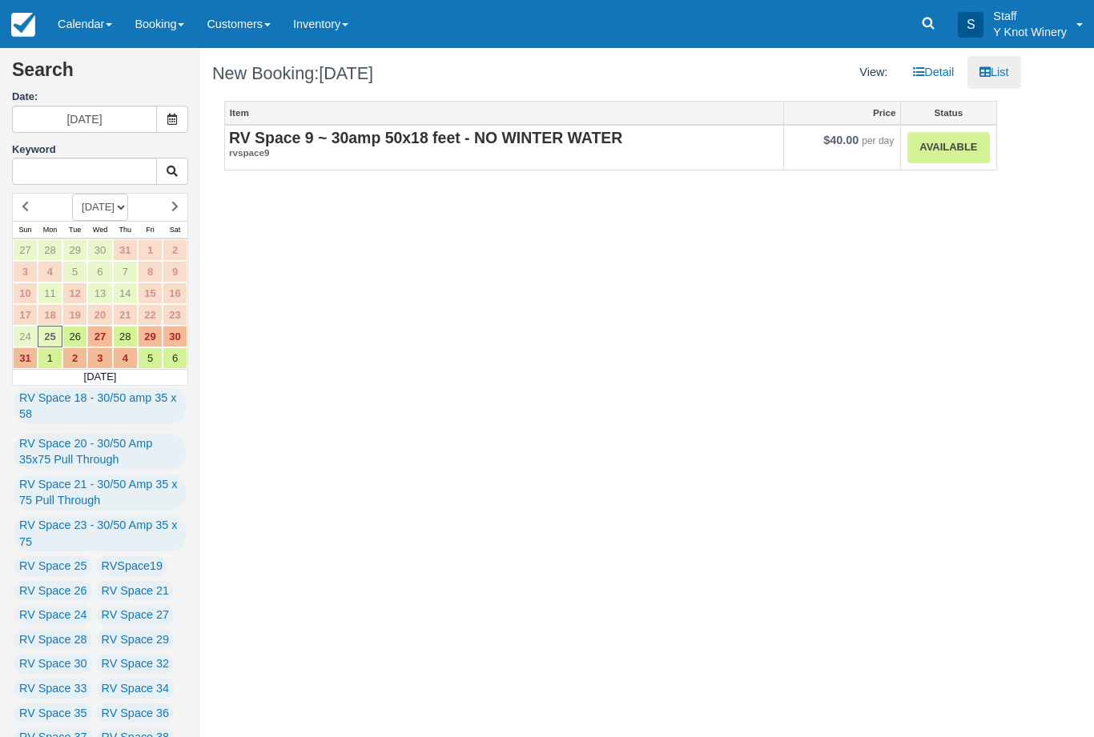
click at [972, 173] on div "Item Price Status RV Space 9 ~ 30amp 50x18 feet - NO WINTER WATER rvspace9 $40.…" at bounding box center [610, 144] width 773 height 86
click at [955, 148] on link "Available" at bounding box center [948, 147] width 82 height 31
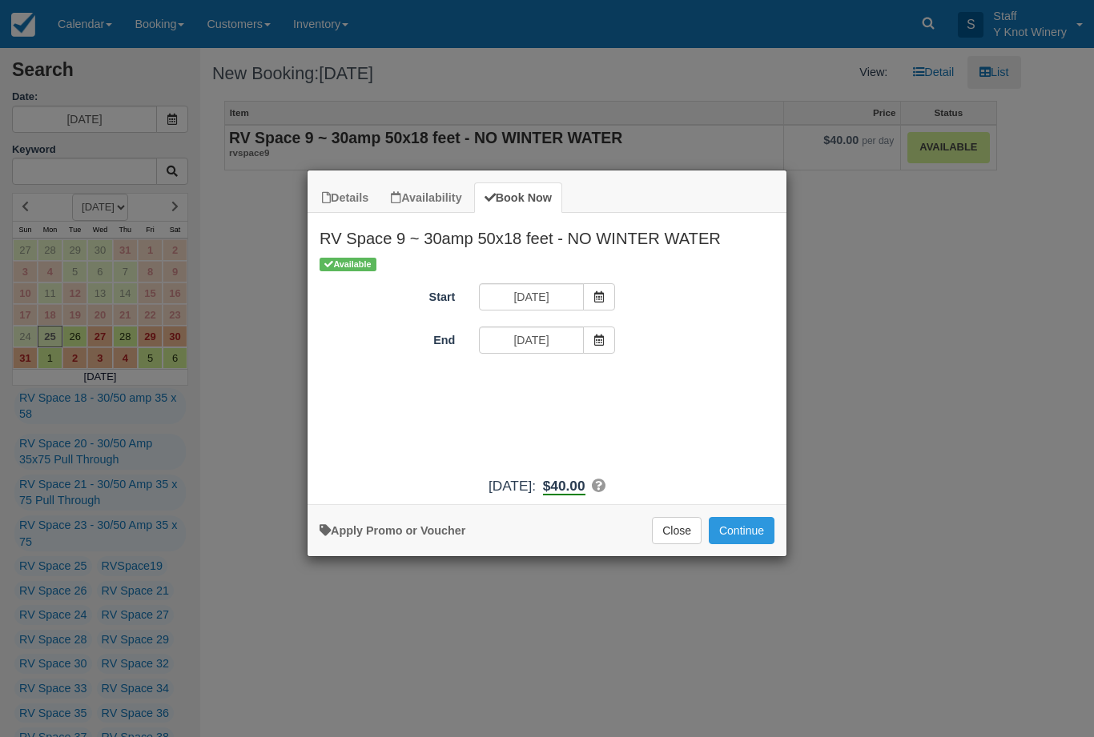
click at [745, 544] on button "Continue" at bounding box center [742, 530] width 66 height 27
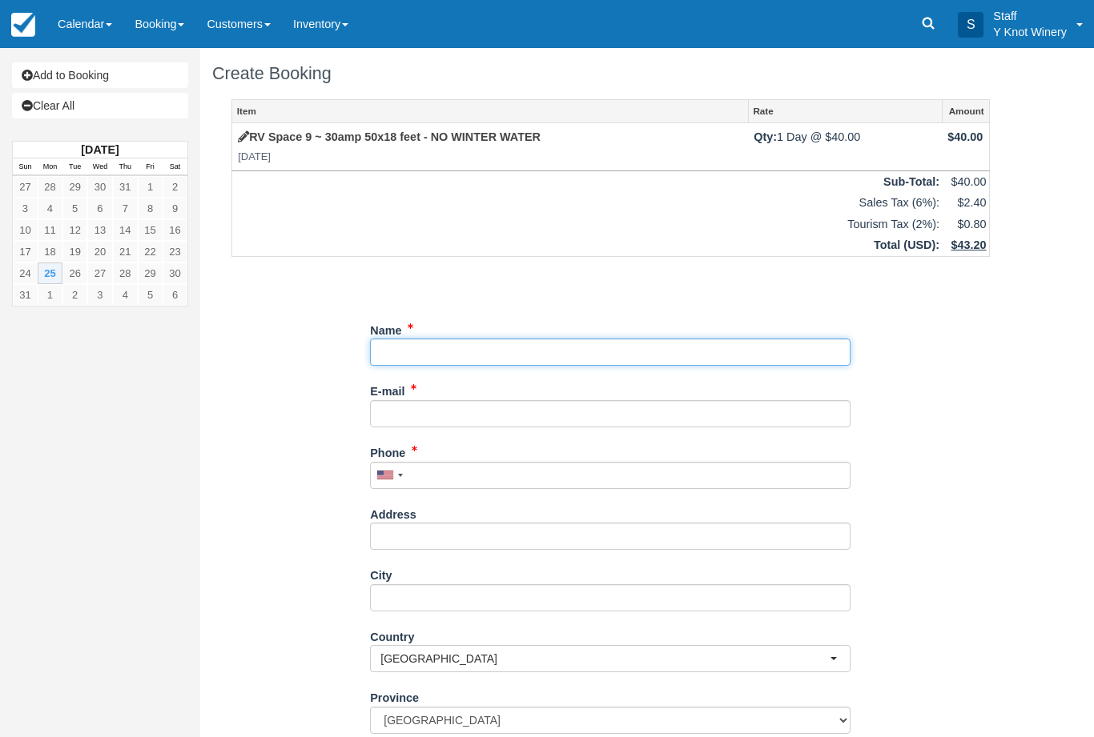
click at [429, 341] on input "Name" at bounding box center [610, 352] width 480 height 27
type input "[PERSON_NAME]"
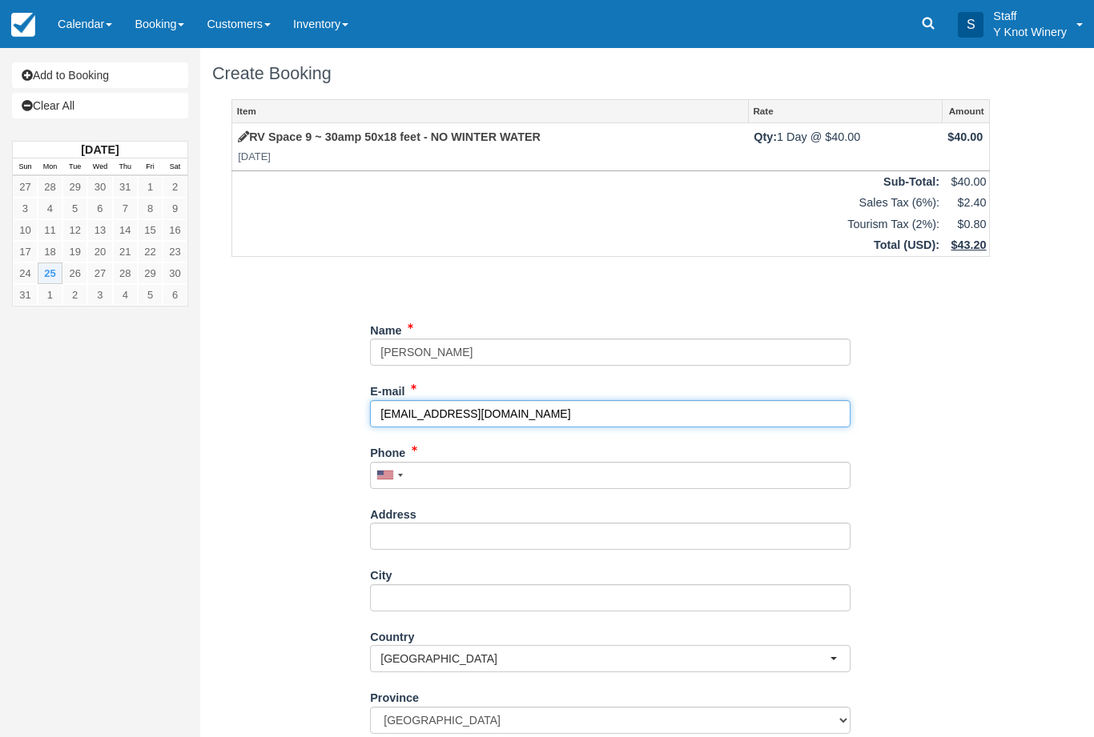
type input "theowarner@alumni.qidaho.edu"
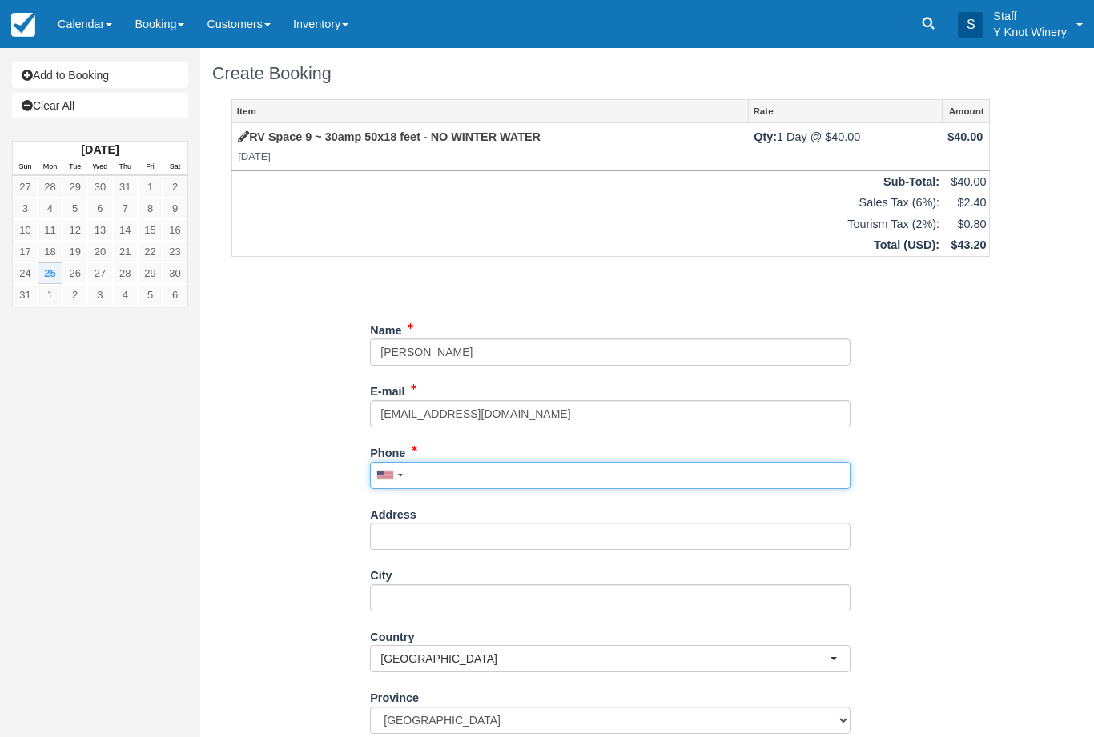
click at [464, 468] on input "Phone" at bounding box center [610, 475] width 480 height 27
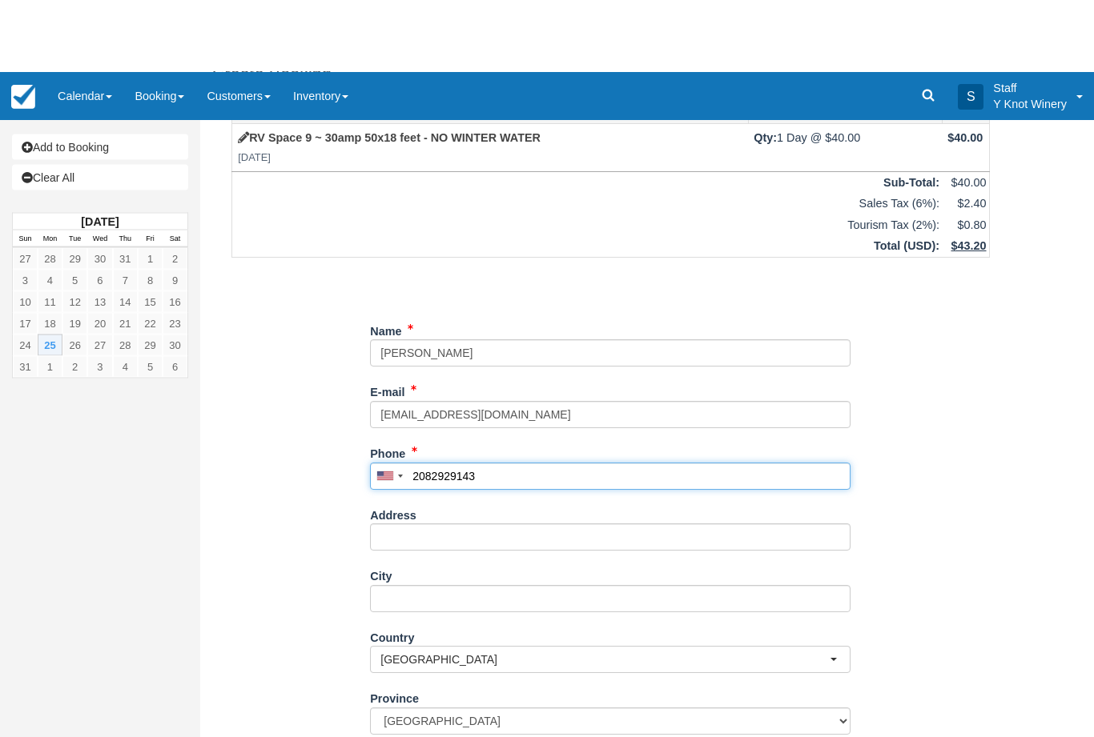
scroll to position [74, 0]
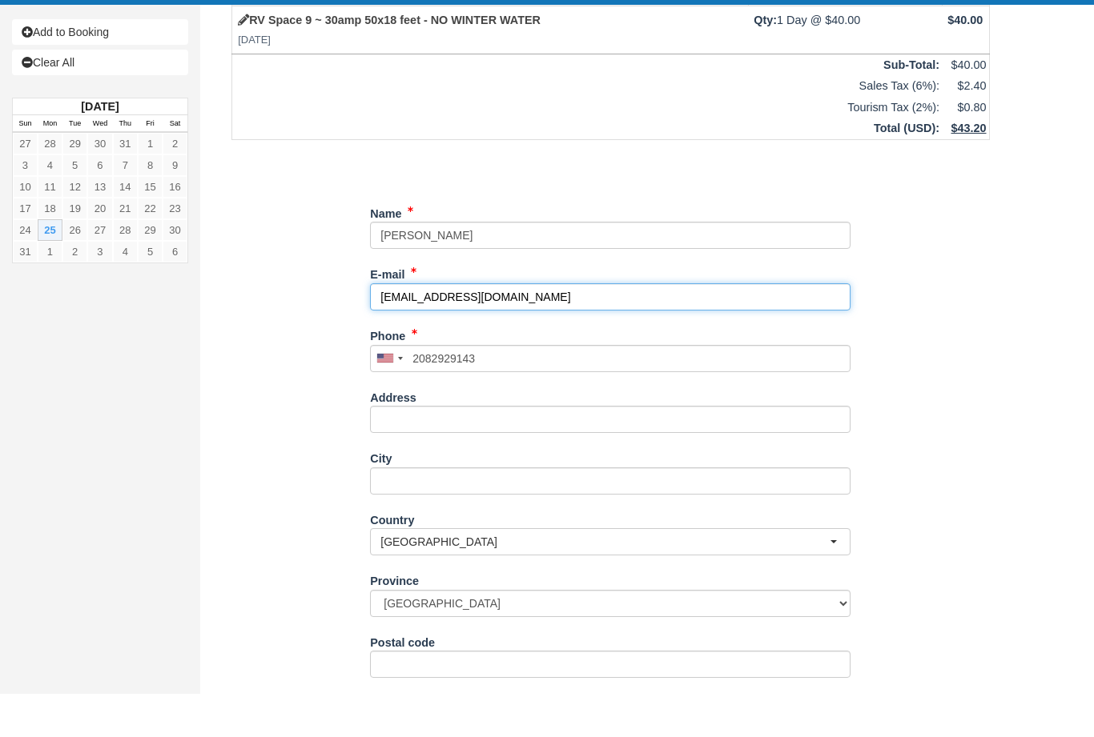
click at [488, 327] on input "theowarner@alumni.qidaho.edu" at bounding box center [610, 340] width 480 height 27
type input "(208) 292-9143"
type input "theowarner@alumni.uidaho.edu"
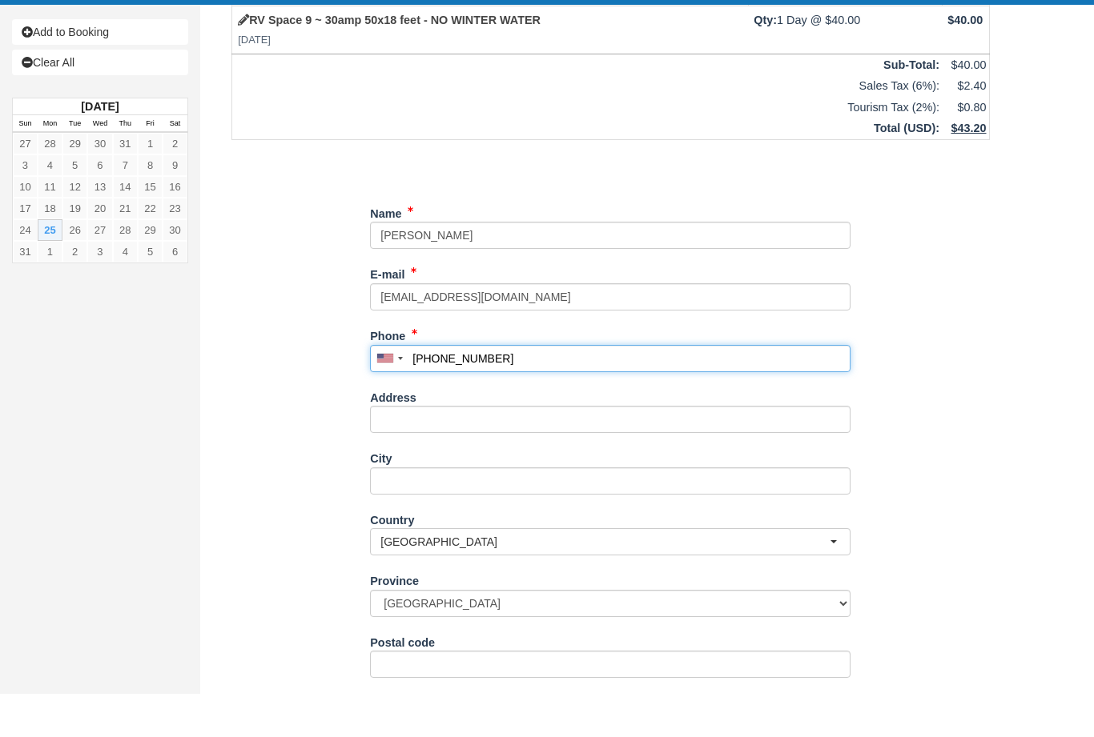
click at [528, 388] on input "(208) 292-9143" at bounding box center [610, 401] width 480 height 27
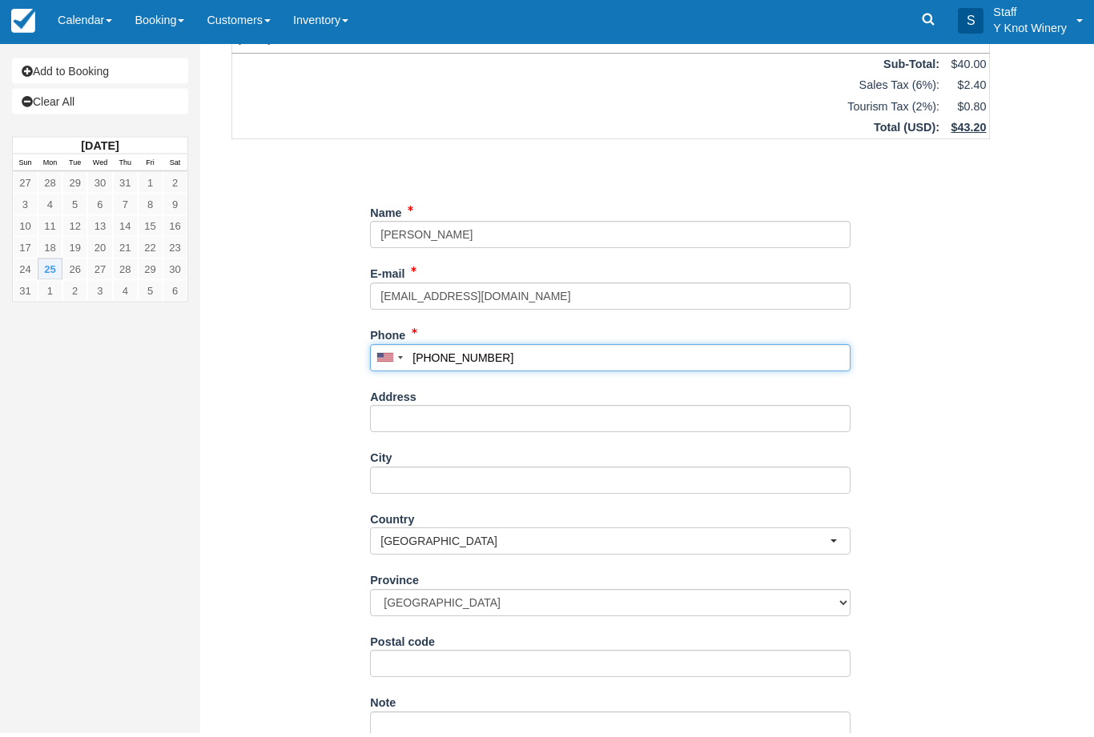
scroll to position [129, 0]
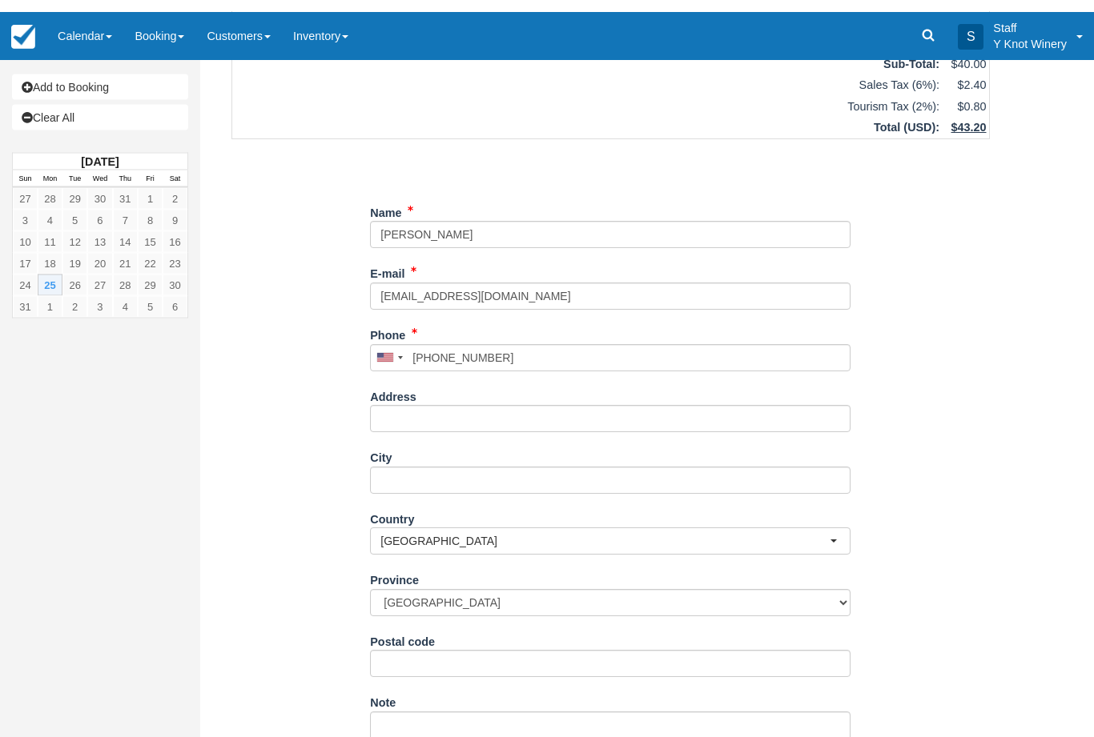
type input "+12082929143"
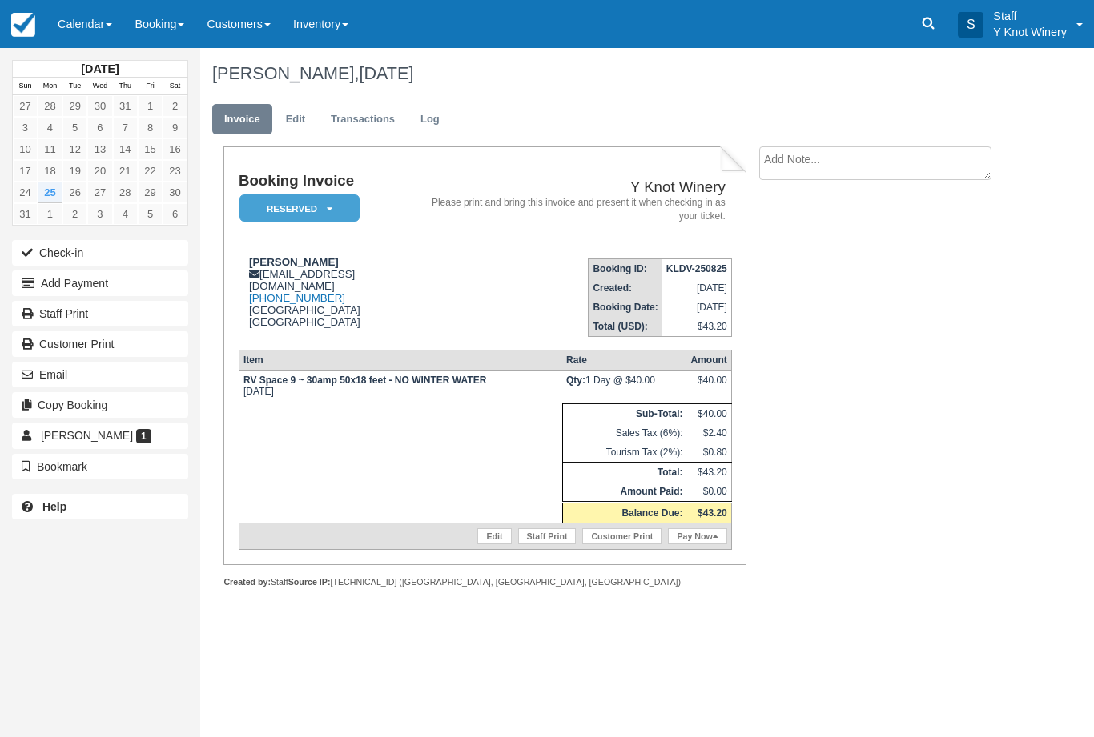
click at [73, 27] on link "Calendar" at bounding box center [84, 24] width 77 height 48
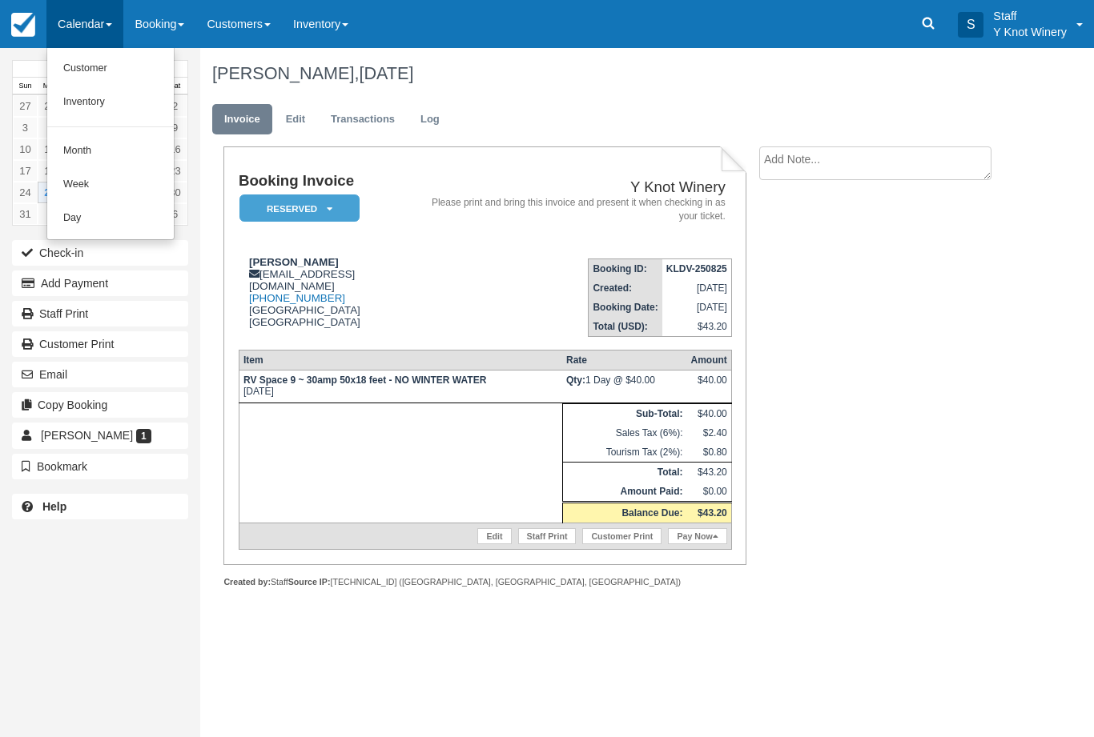
click at [90, 63] on link "Customer" at bounding box center [110, 69] width 127 height 34
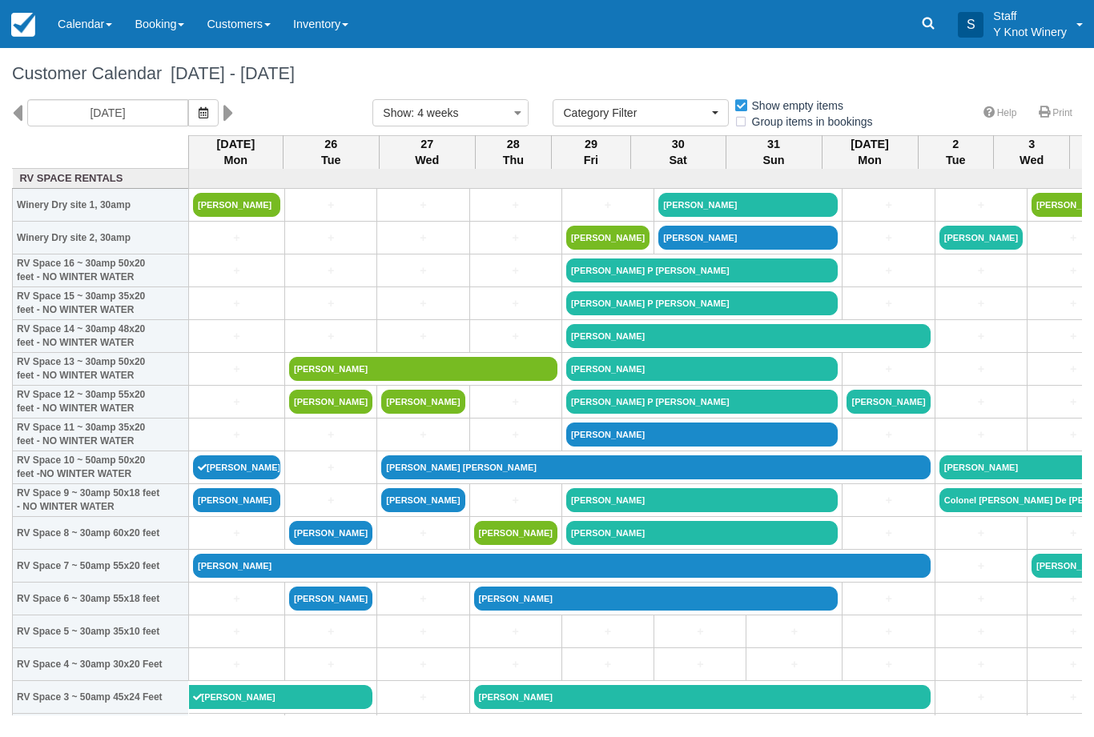
select select
click at [92, 26] on link "Calendar" at bounding box center [84, 24] width 77 height 48
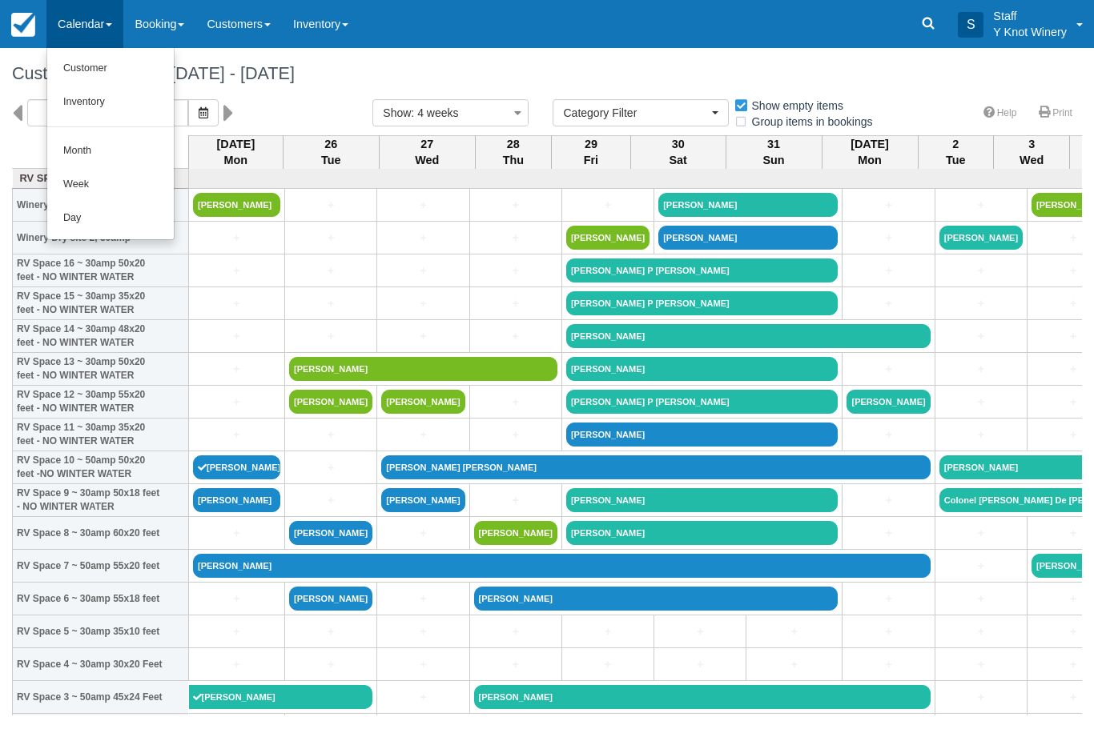
click at [97, 72] on link "Customer" at bounding box center [110, 69] width 127 height 34
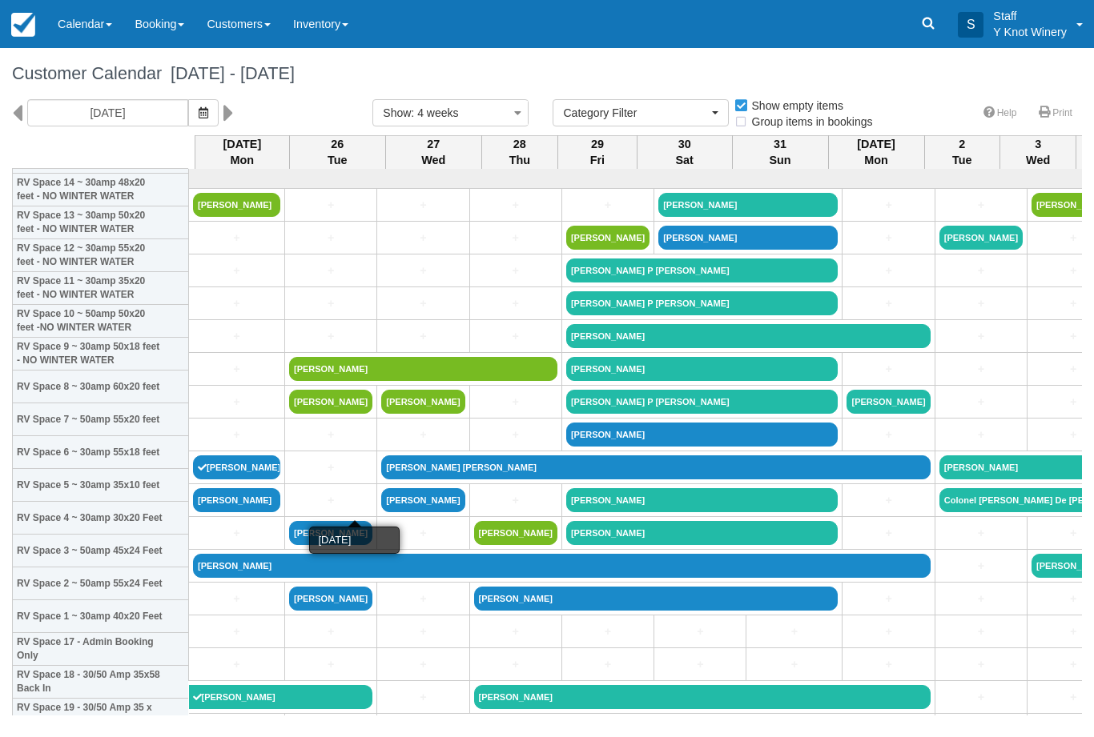
select select
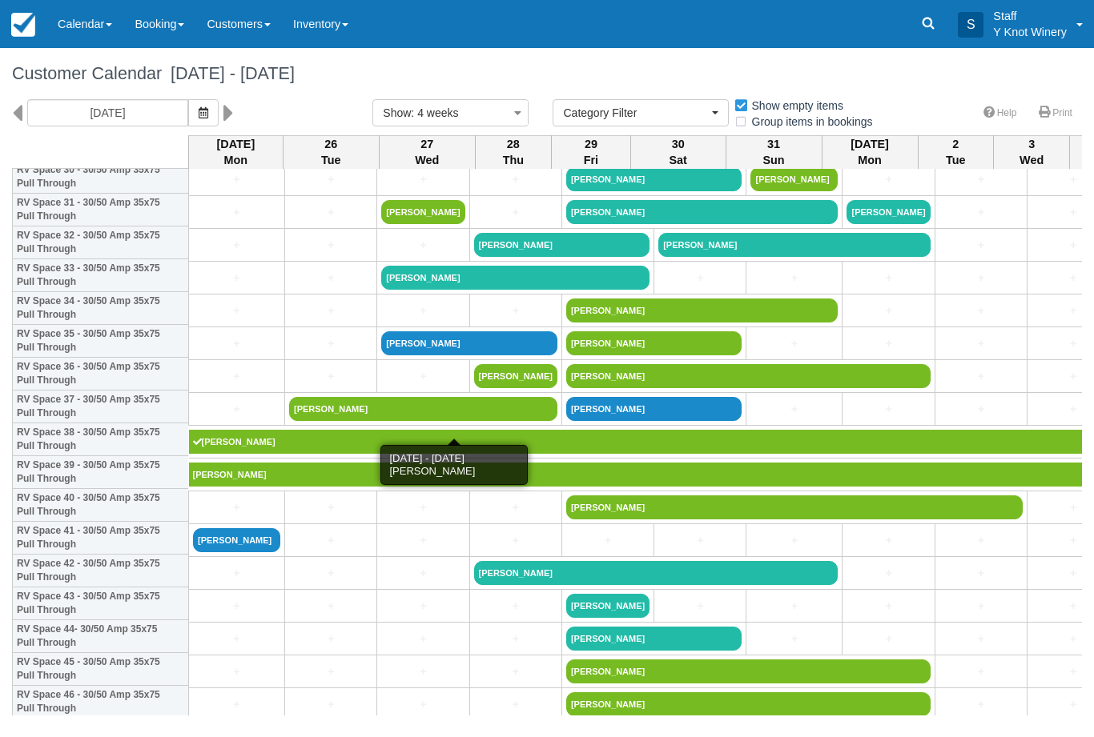
scroll to position [1046, 0]
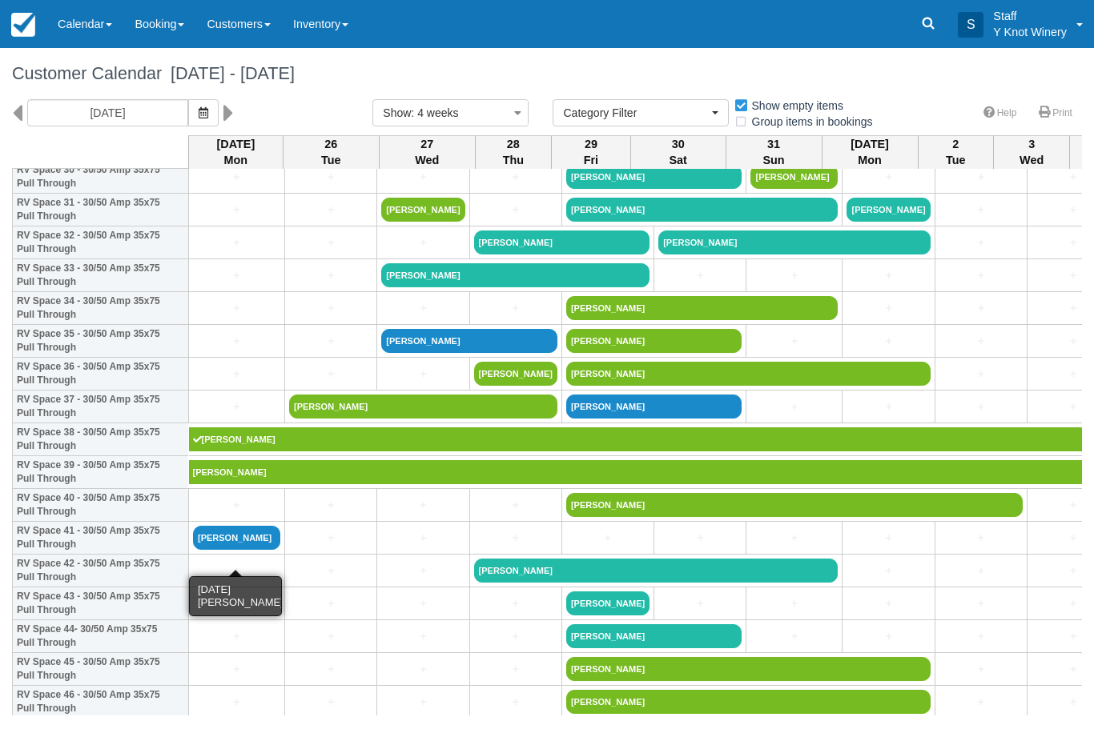
click at [243, 550] on link "[PERSON_NAME]" at bounding box center [236, 538] width 87 height 24
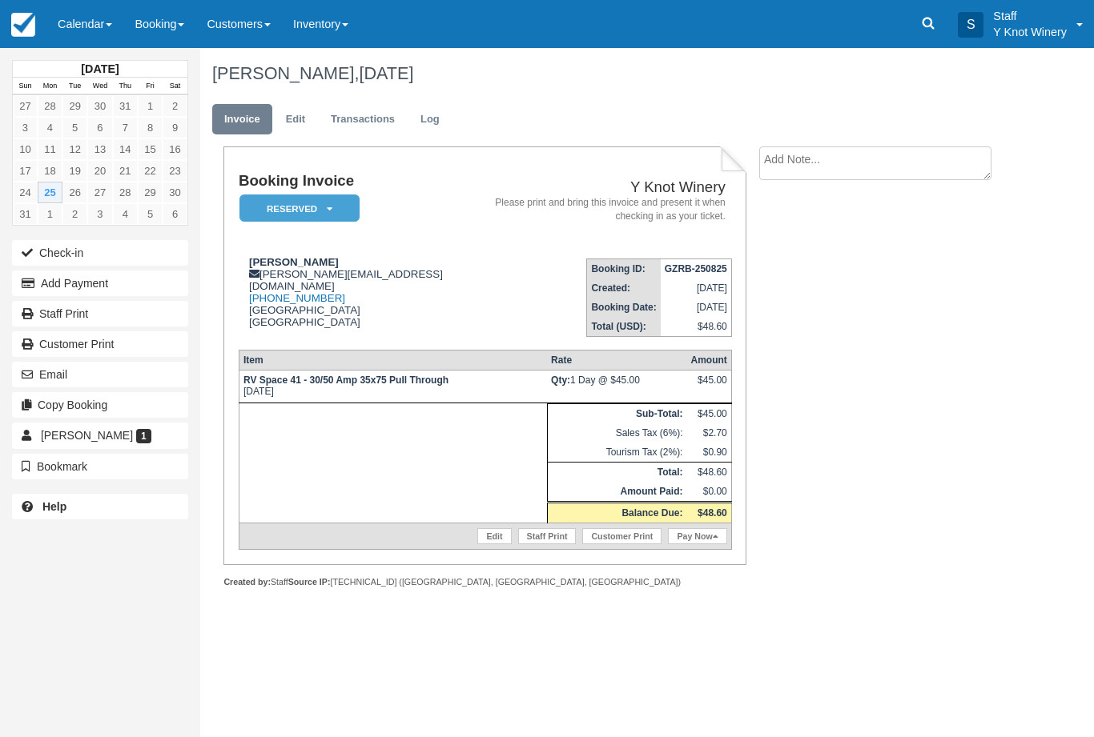
click at [94, 254] on button "Check-in" at bounding box center [100, 253] width 176 height 26
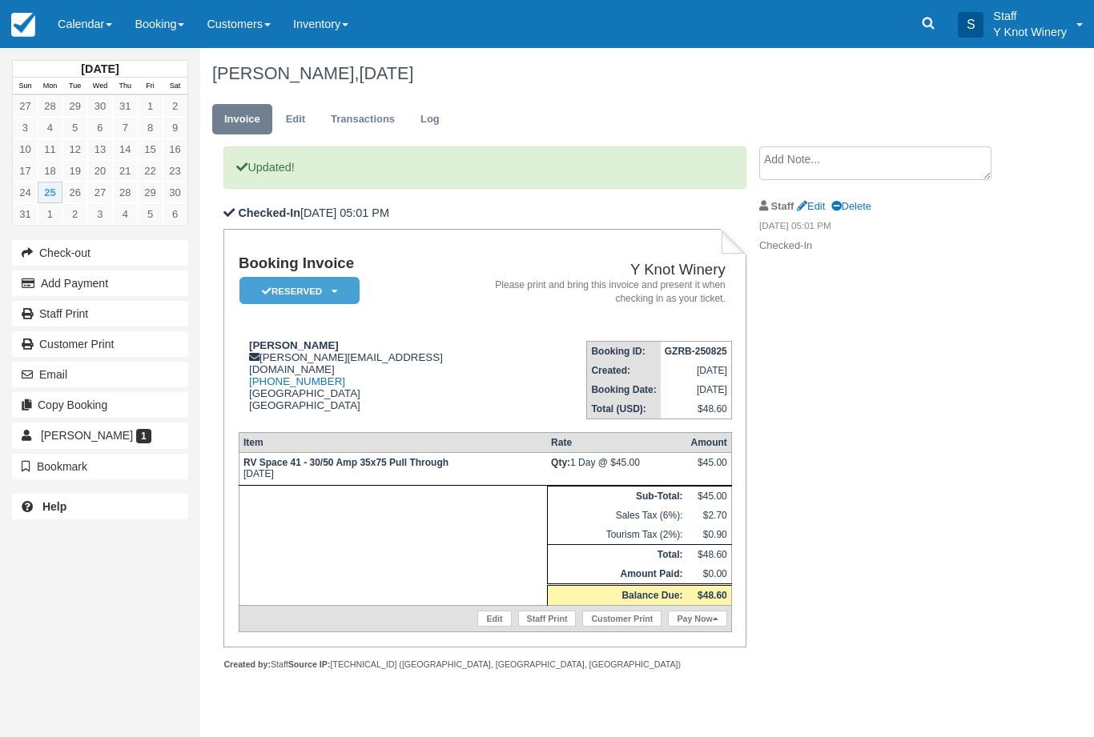
click at [702, 622] on link "Pay Now" at bounding box center [697, 619] width 58 height 16
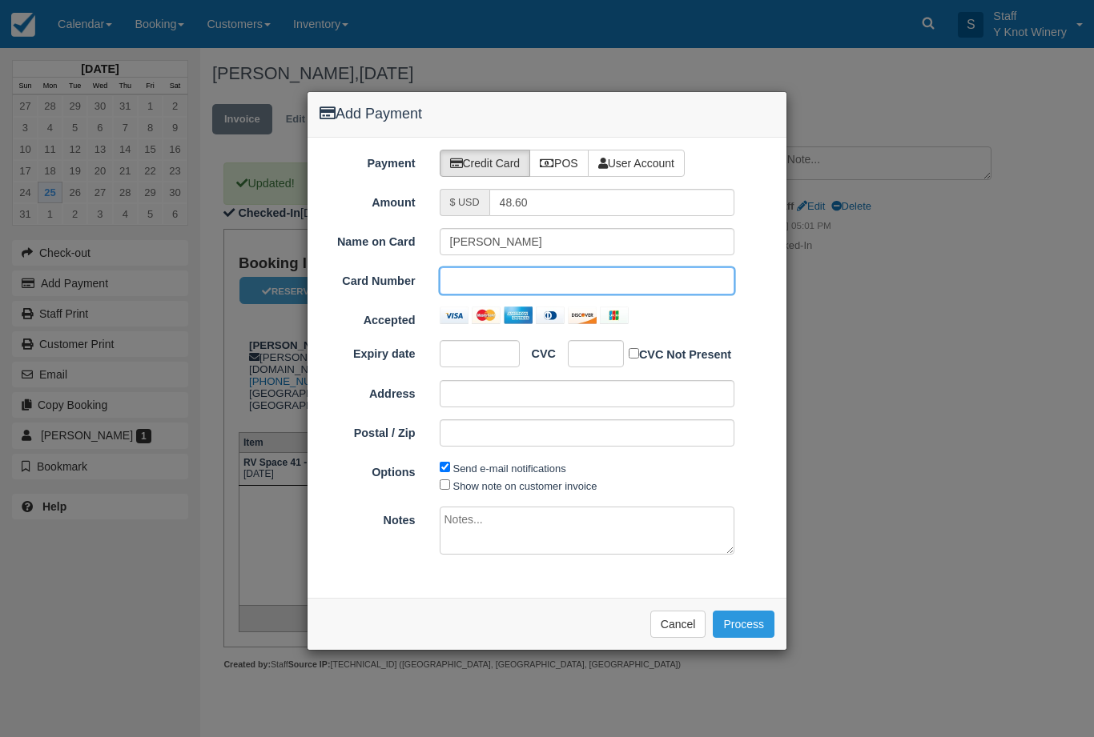
click at [474, 363] on div at bounding box center [480, 353] width 80 height 27
click at [508, 484] on label "Show note on customer invoice" at bounding box center [525, 486] width 144 height 12
click at [450, 484] on input "Show note on customer invoice" at bounding box center [445, 485] width 10 height 10
checkbox input "true"
click at [738, 624] on button "Process" at bounding box center [744, 624] width 62 height 27
